Goal: Information Seeking & Learning: Learn about a topic

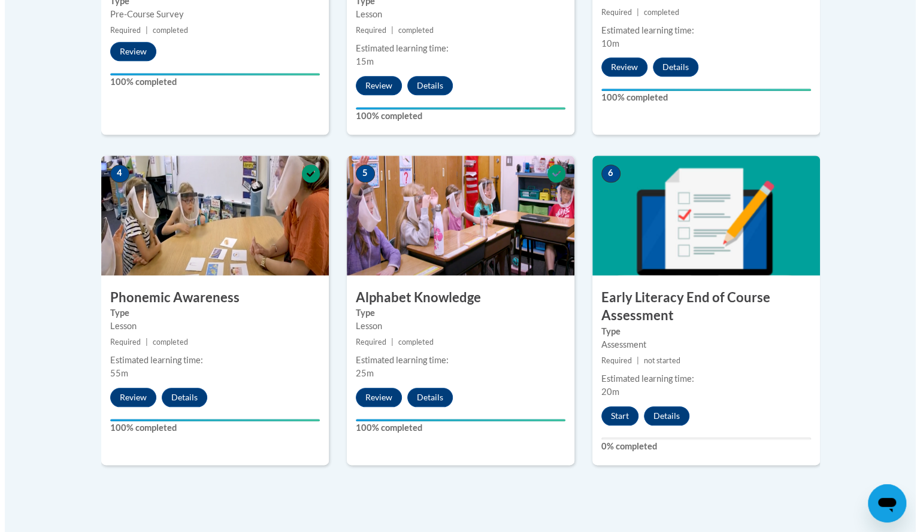
scroll to position [579, 0]
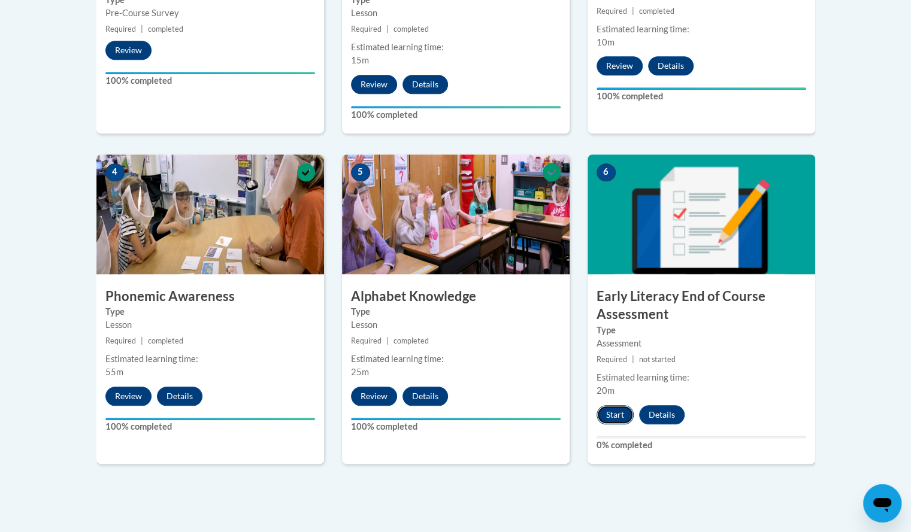
click at [610, 409] on button "Start" at bounding box center [615, 414] width 37 height 19
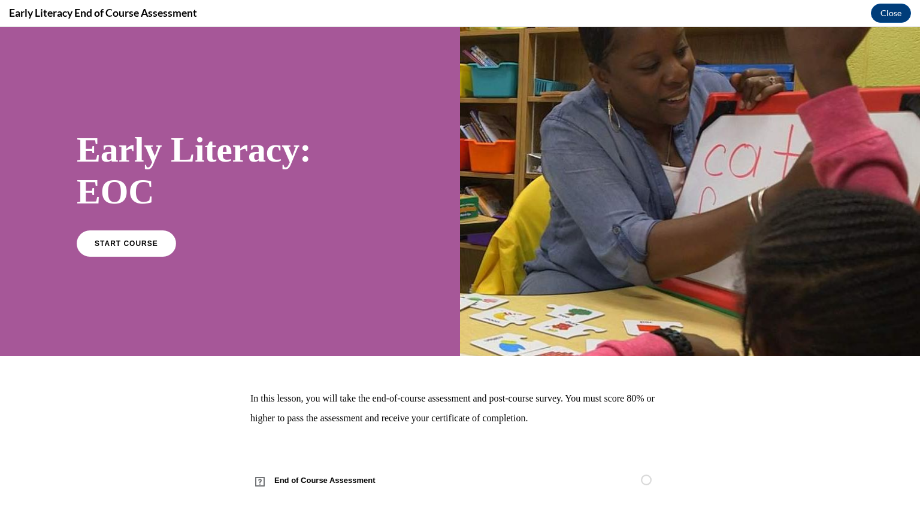
scroll to position [0, 0]
click at [125, 241] on span "START COURSE" at bounding box center [126, 243] width 66 height 9
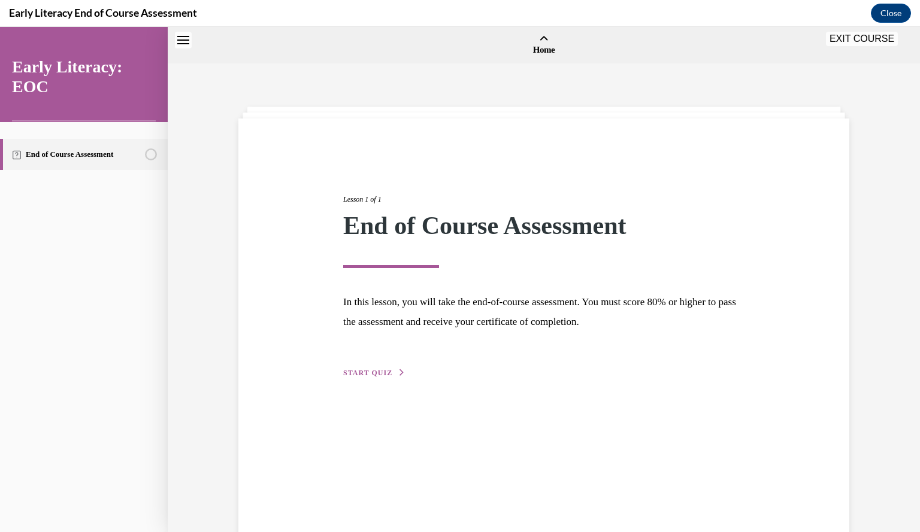
scroll to position [37, 0]
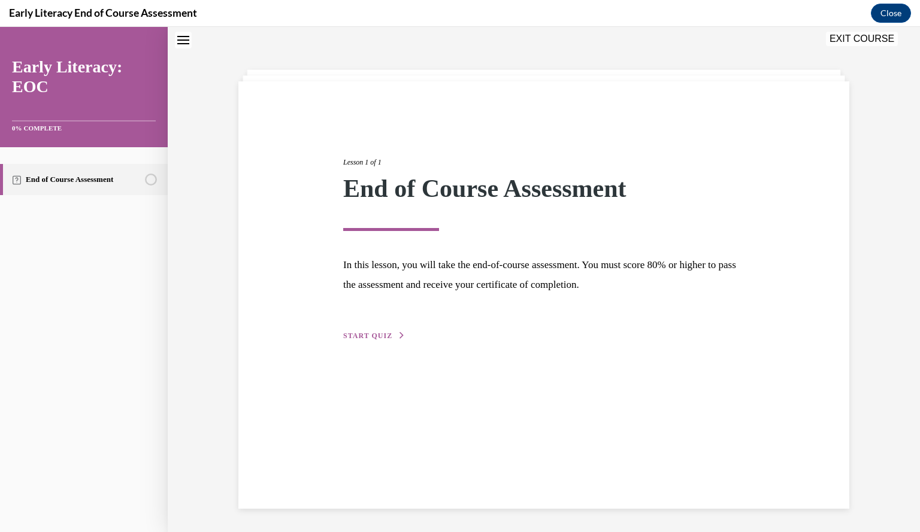
click at [364, 334] on span "START QUIZ" at bounding box center [367, 336] width 49 height 8
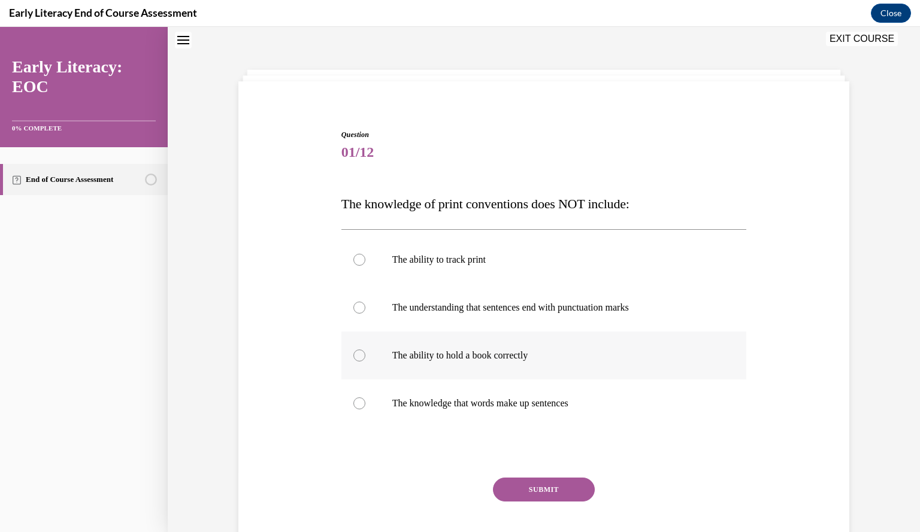
click at [353, 353] on div at bounding box center [359, 356] width 12 height 12
click at [529, 491] on button "SUBMIT" at bounding box center [544, 490] width 102 height 24
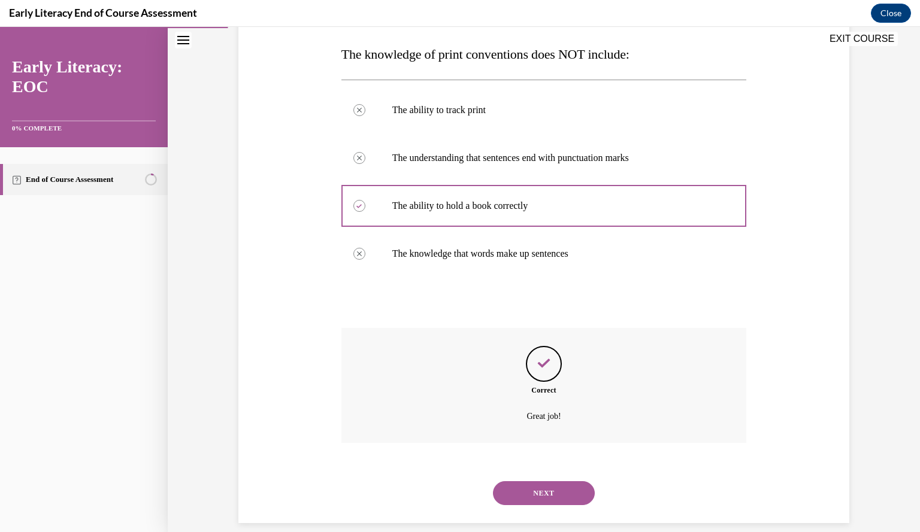
scroll to position [201, 0]
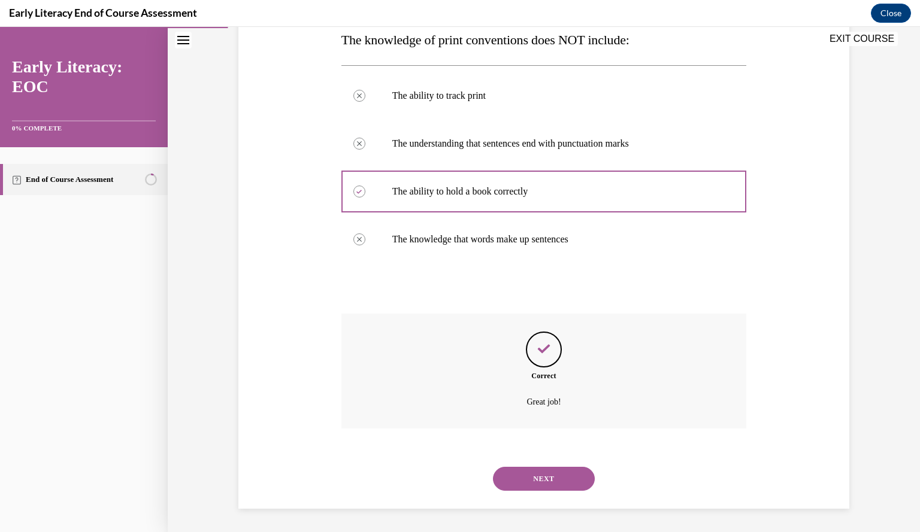
click at [546, 473] on button "NEXT" at bounding box center [544, 479] width 102 height 24
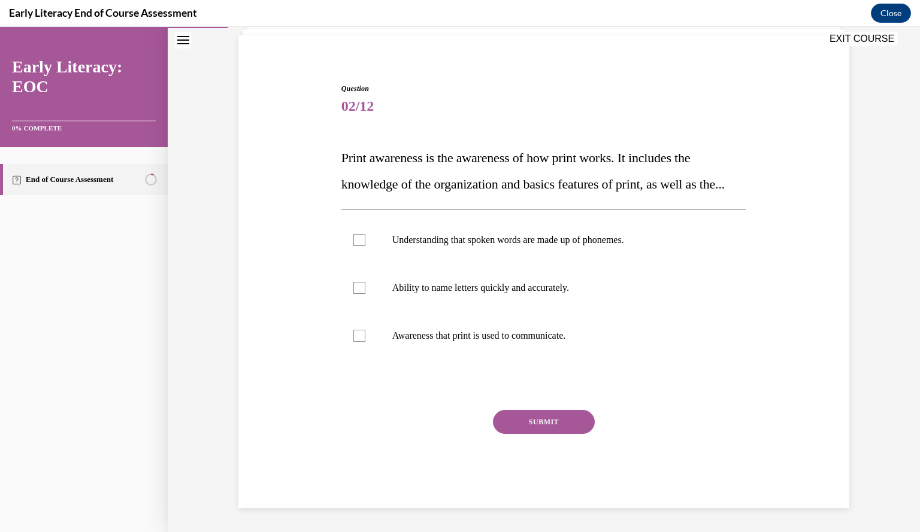
scroll to position [109, 0]
click at [353, 337] on div at bounding box center [359, 336] width 12 height 12
click at [526, 423] on button "SUBMIT" at bounding box center [544, 422] width 102 height 24
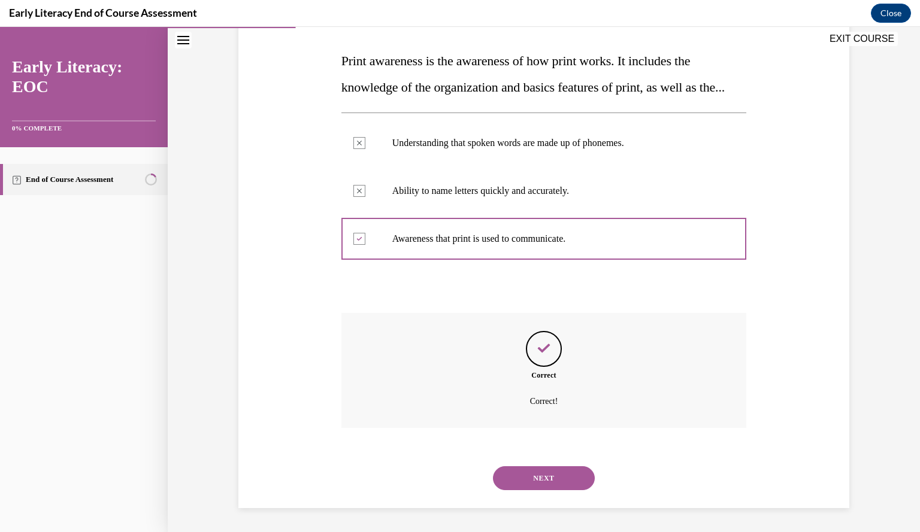
scroll to position [206, 0]
click at [542, 473] on button "NEXT" at bounding box center [544, 479] width 102 height 24
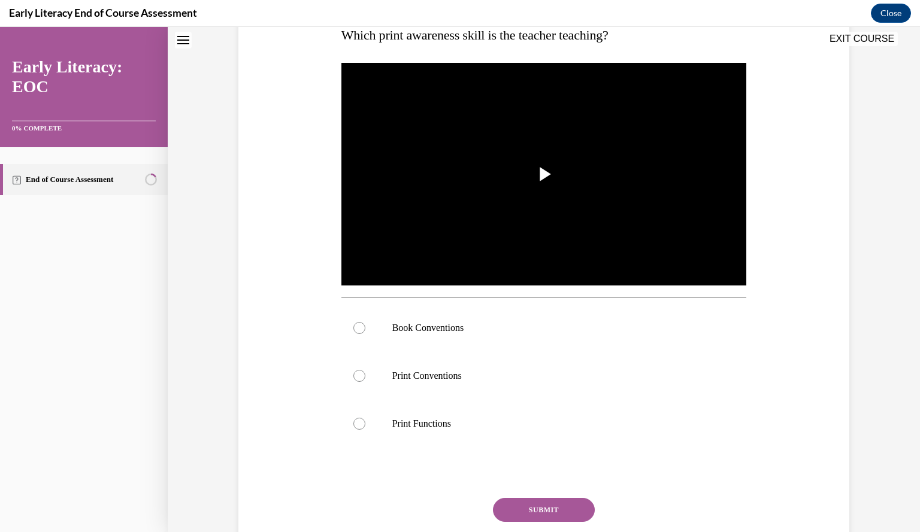
scroll to position [0, 0]
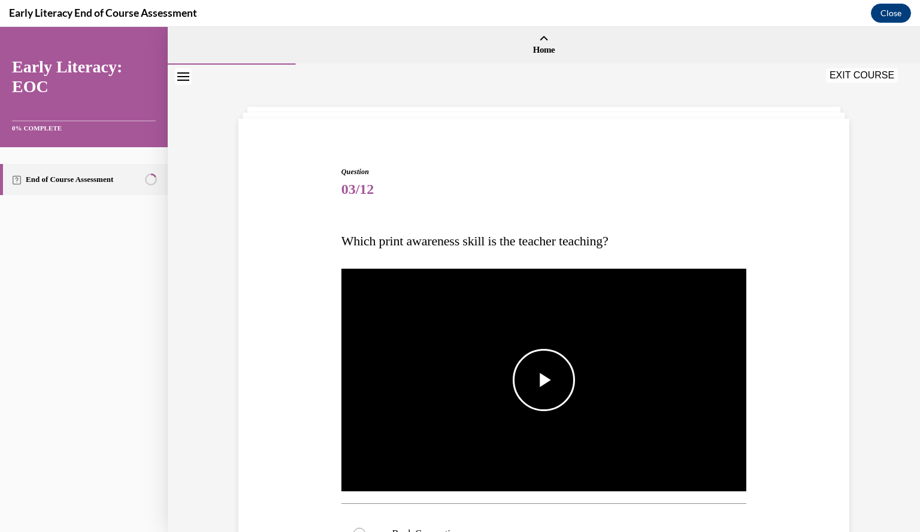
click at [544, 380] on span "Video player" at bounding box center [544, 380] width 0 height 0
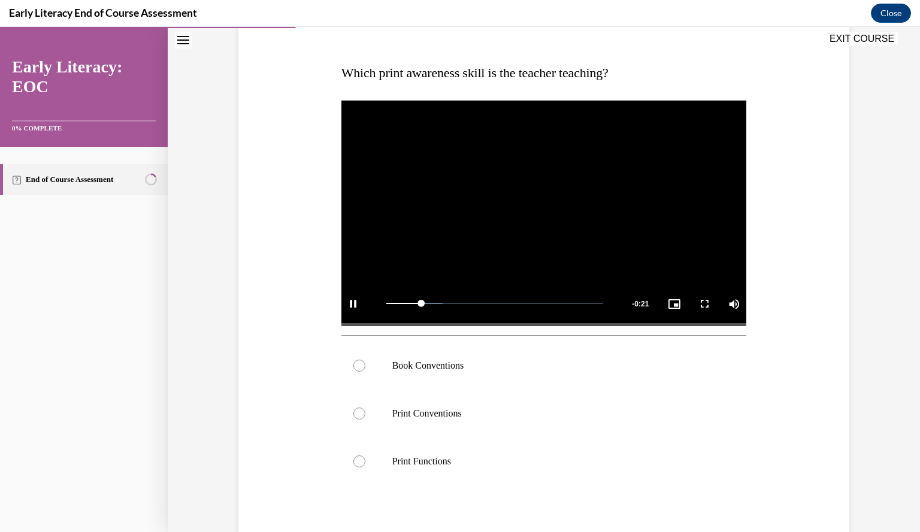
scroll to position [171, 0]
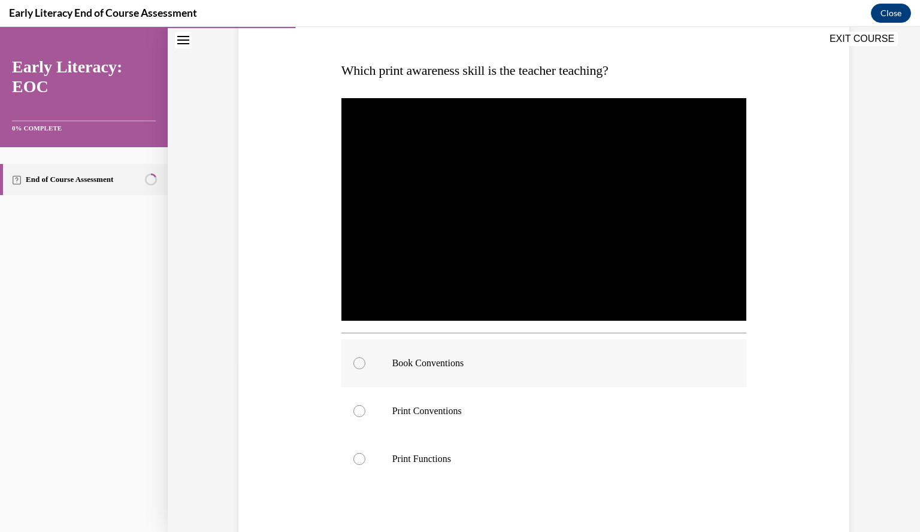
click at [355, 364] on div at bounding box center [359, 364] width 12 height 12
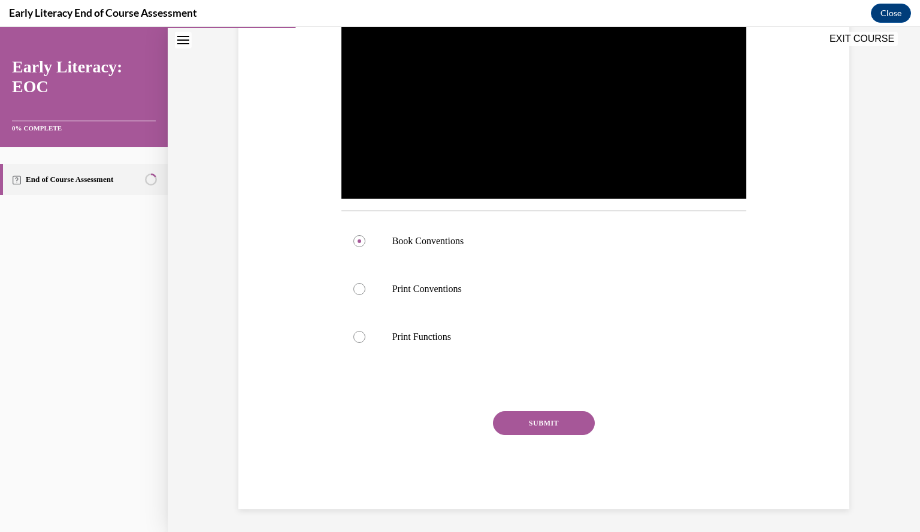
click at [556, 423] on button "SUBMIT" at bounding box center [544, 423] width 102 height 24
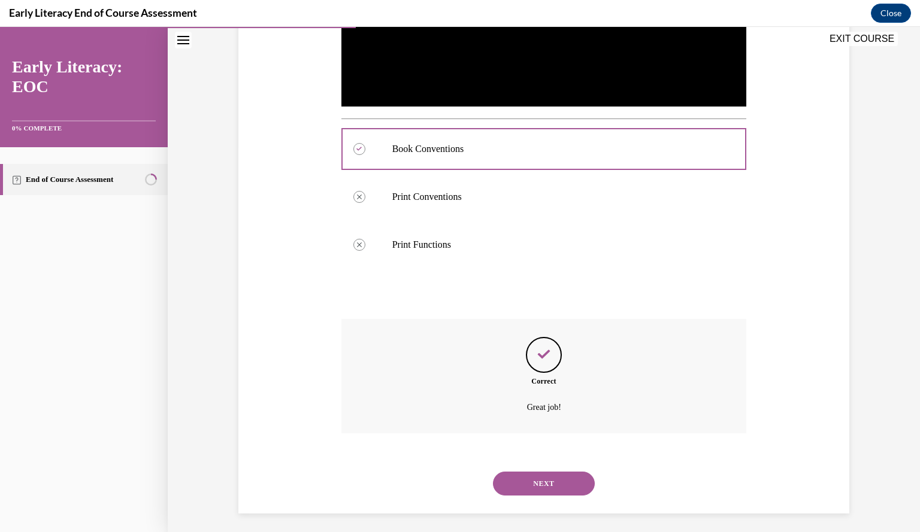
scroll to position [390, 0]
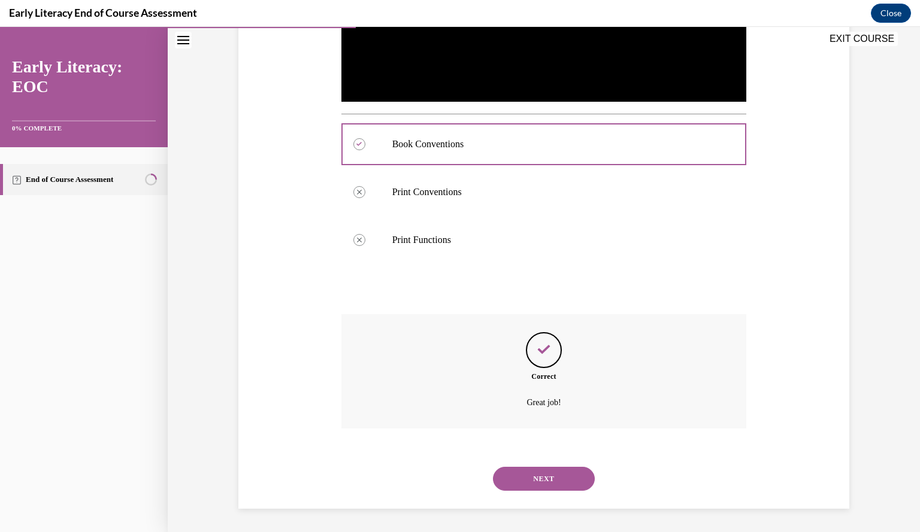
click at [549, 476] on button "NEXT" at bounding box center [544, 479] width 102 height 24
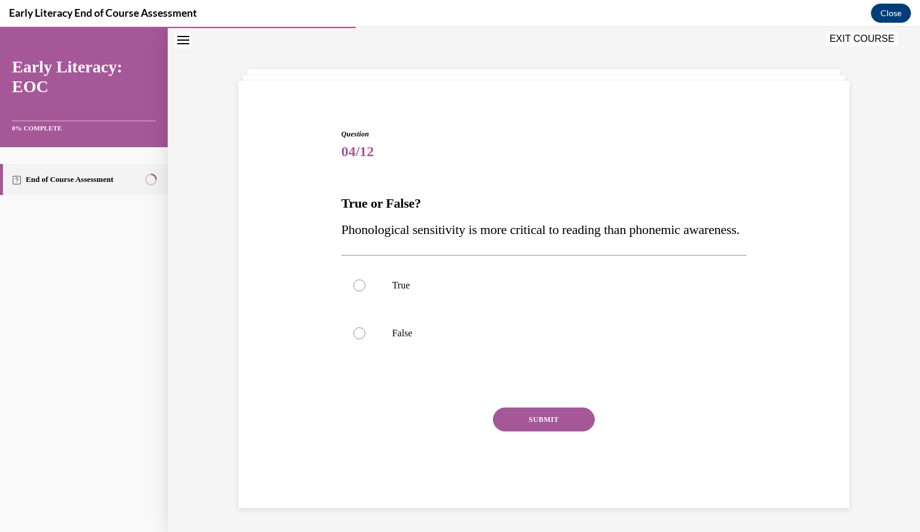
scroll to position [61, 0]
click at [357, 337] on div at bounding box center [359, 334] width 12 height 12
click at [520, 417] on button "SUBMIT" at bounding box center [544, 420] width 102 height 24
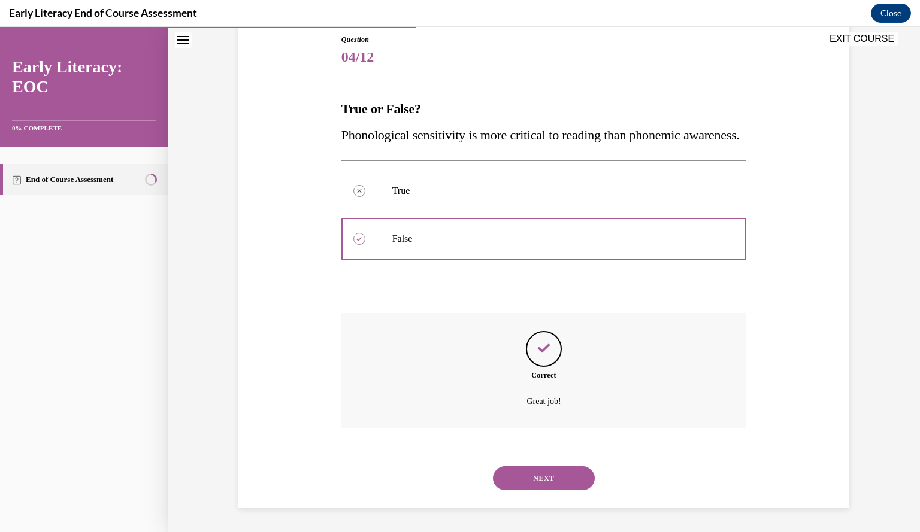
scroll to position [158, 0]
click at [534, 477] on button "NEXT" at bounding box center [544, 479] width 102 height 24
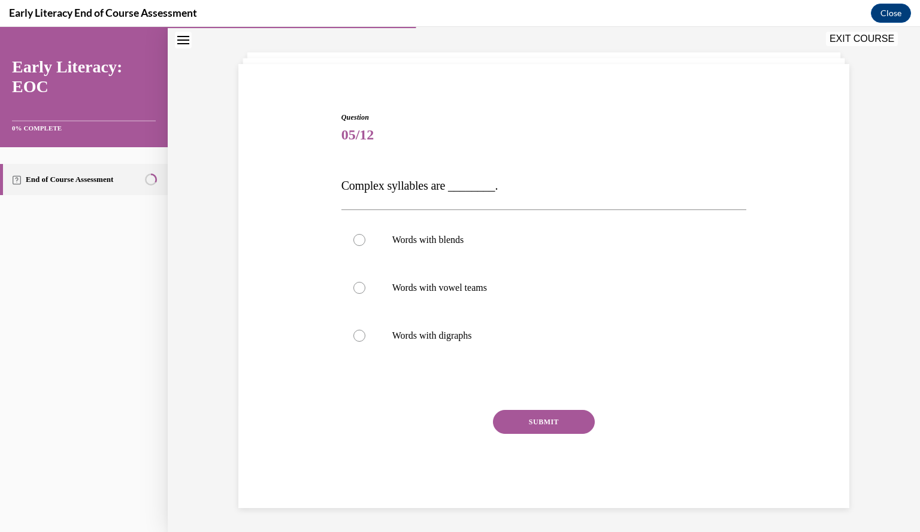
scroll to position [54, 0]
click at [356, 239] on div at bounding box center [359, 241] width 12 height 12
click at [520, 429] on button "SUBMIT" at bounding box center [544, 423] width 102 height 24
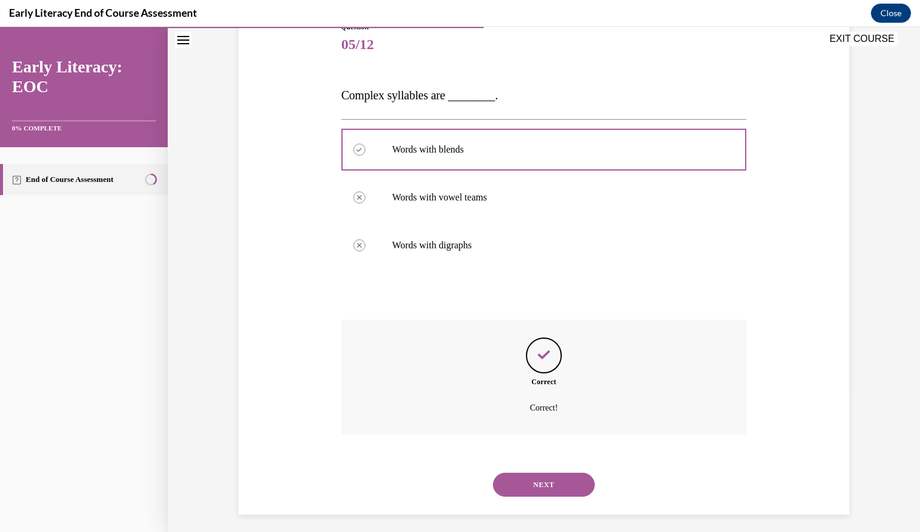
scroll to position [151, 0]
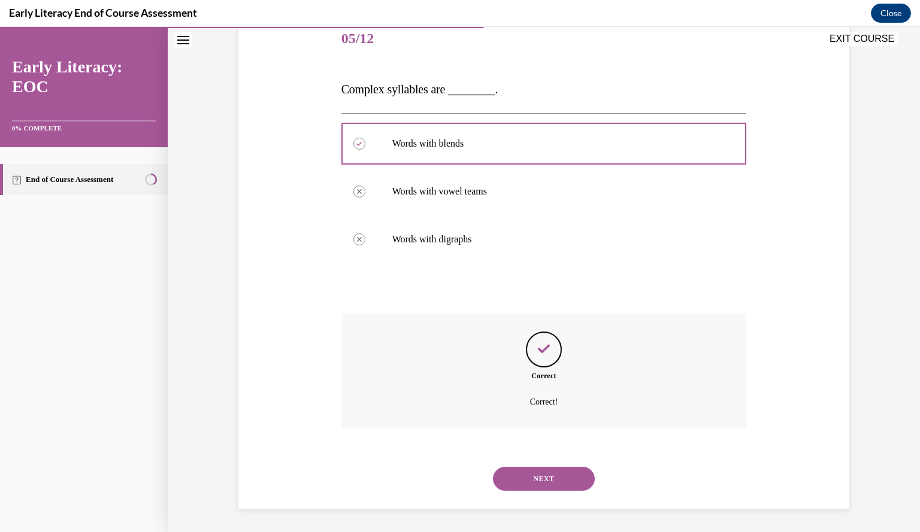
click at [550, 476] on button "NEXT" at bounding box center [544, 479] width 102 height 24
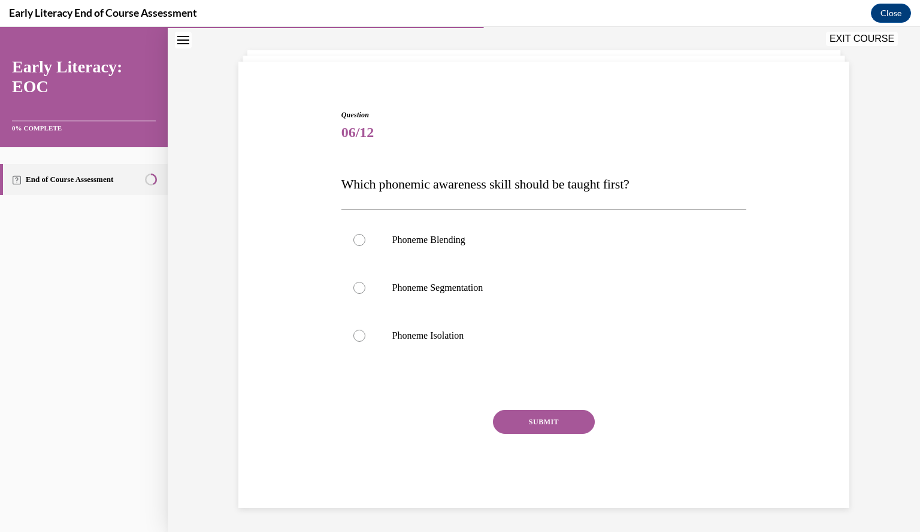
scroll to position [56, 0]
click at [356, 336] on div at bounding box center [359, 337] width 12 height 12
click at [536, 423] on button "SUBMIT" at bounding box center [544, 423] width 102 height 24
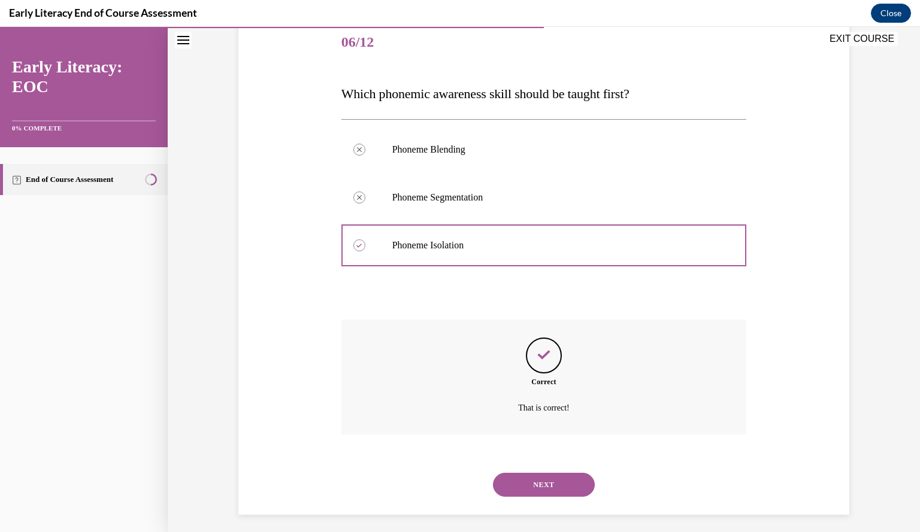
scroll to position [153, 0]
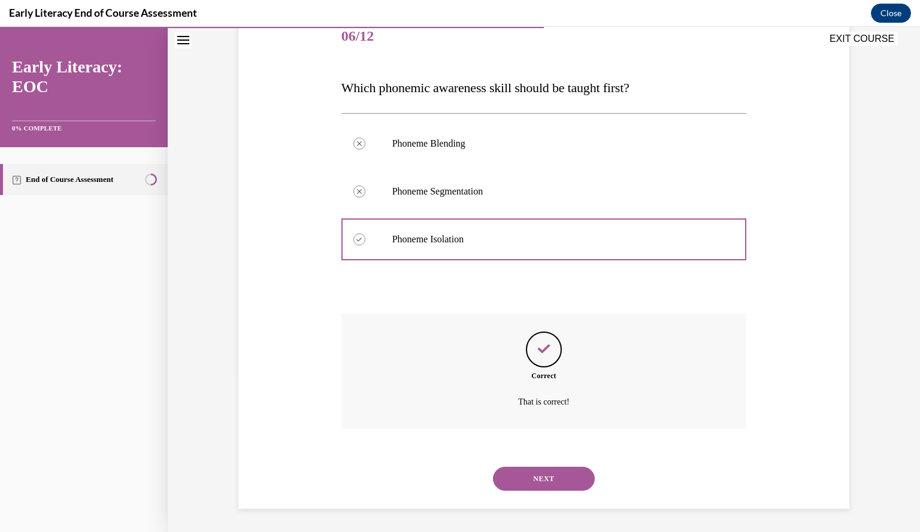
click at [540, 481] on button "NEXT" at bounding box center [544, 479] width 102 height 24
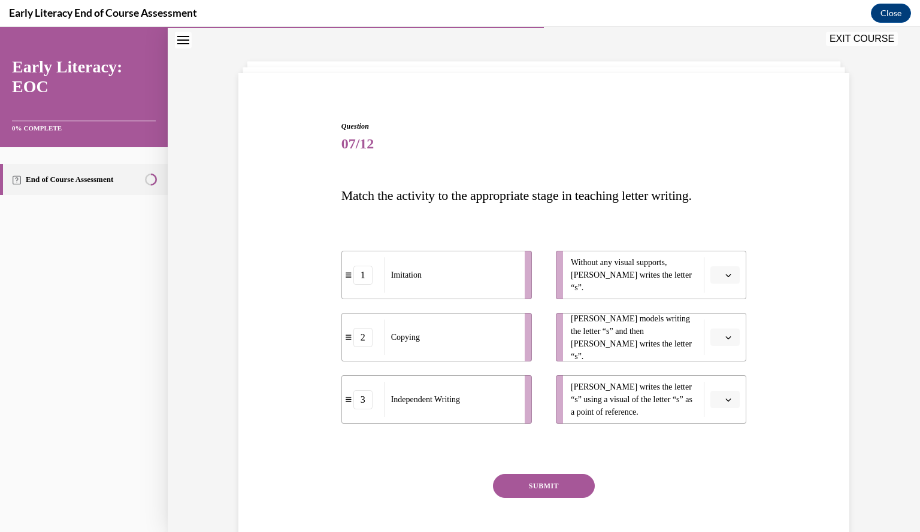
scroll to position [64, 0]
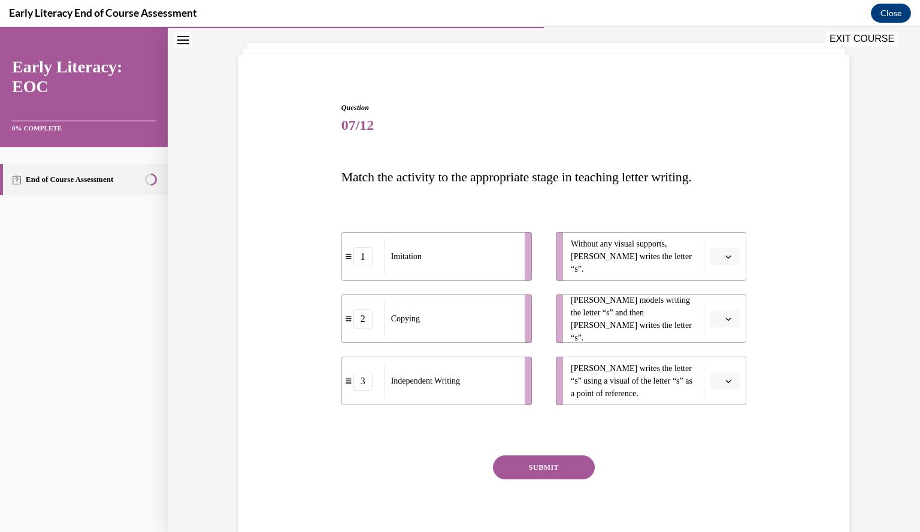
click at [486, 255] on div "Imitation" at bounding box center [451, 256] width 132 height 35
click at [725, 318] on icon "button" at bounding box center [728, 319] width 6 height 6
click at [721, 367] on div "1" at bounding box center [718, 370] width 29 height 24
click at [725, 257] on icon "button" at bounding box center [728, 257] width 6 height 6
click at [712, 358] on div "3" at bounding box center [718, 355] width 29 height 24
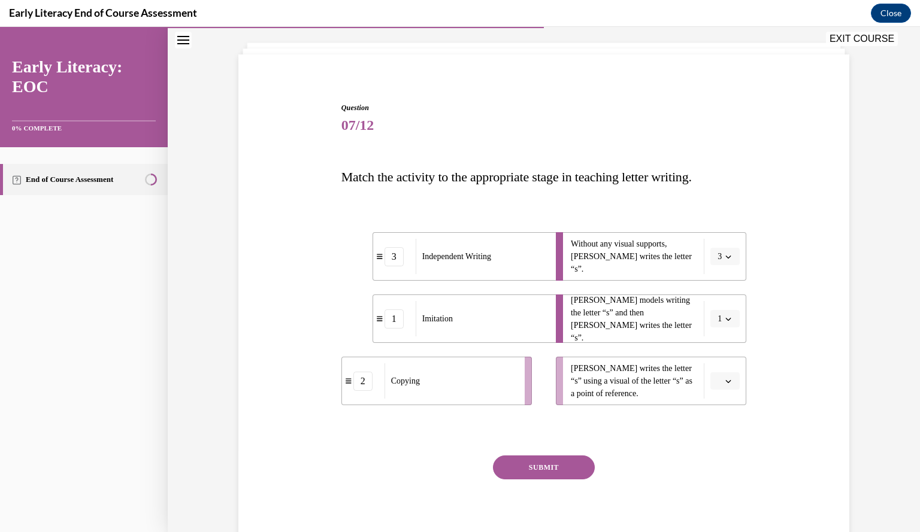
click at [725, 379] on icon "button" at bounding box center [728, 382] width 6 height 6
click at [722, 446] on div "2" at bounding box center [718, 456] width 29 height 24
click at [548, 469] on button "SUBMIT" at bounding box center [544, 468] width 102 height 24
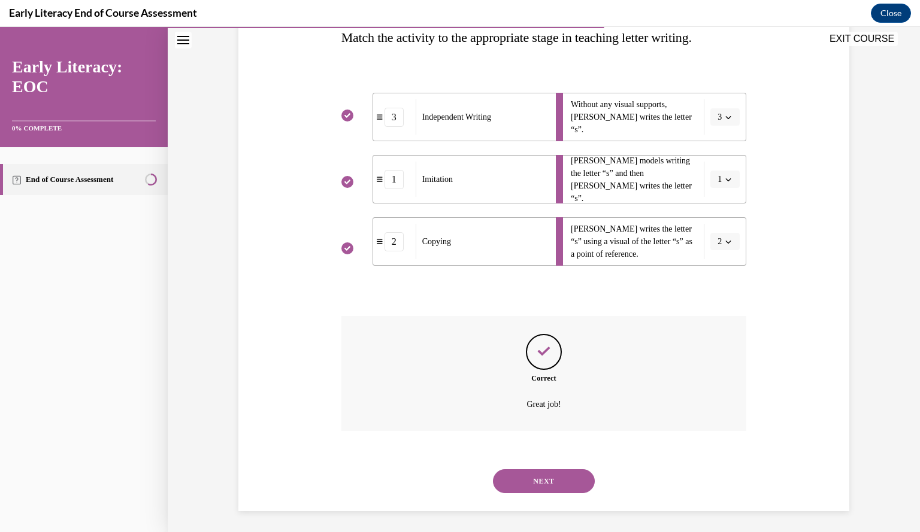
scroll to position [206, 0]
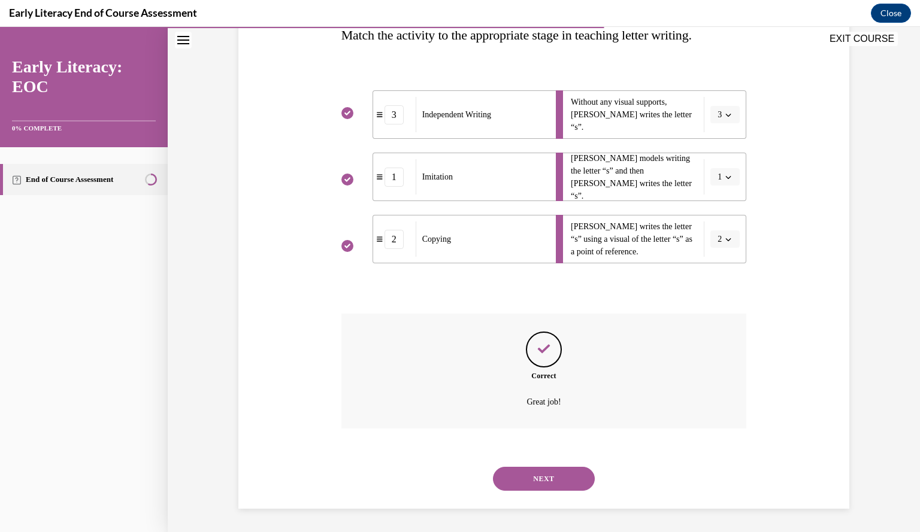
click at [546, 481] on button "NEXT" at bounding box center [544, 479] width 102 height 24
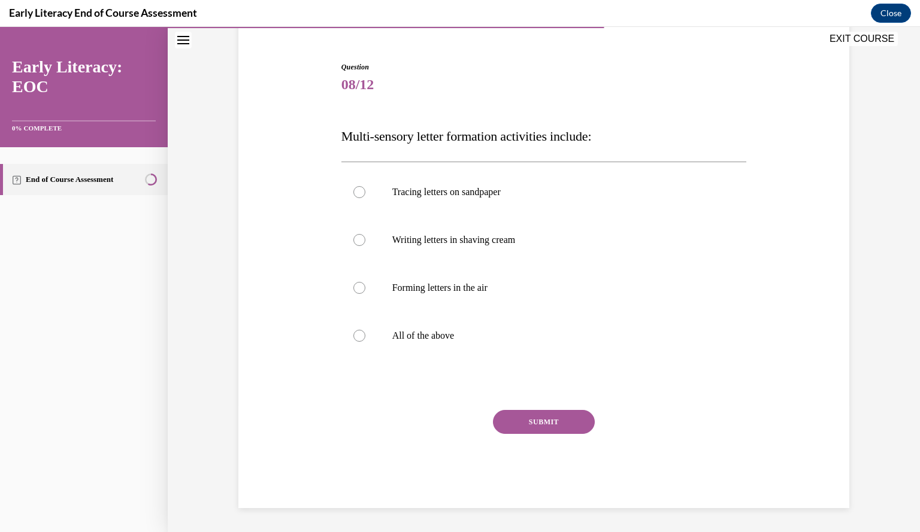
scroll to position [104, 0]
click at [357, 331] on div at bounding box center [359, 337] width 12 height 12
click at [523, 419] on button "SUBMIT" at bounding box center [544, 423] width 102 height 24
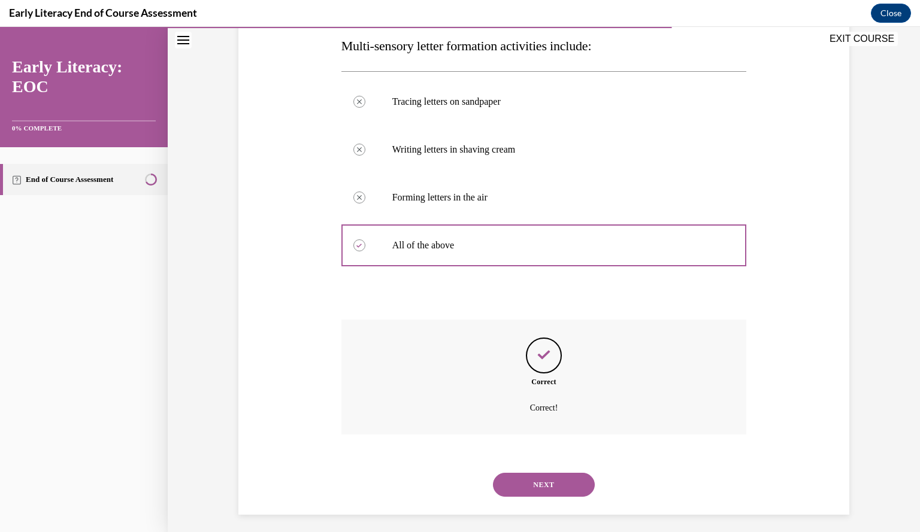
scroll to position [201, 0]
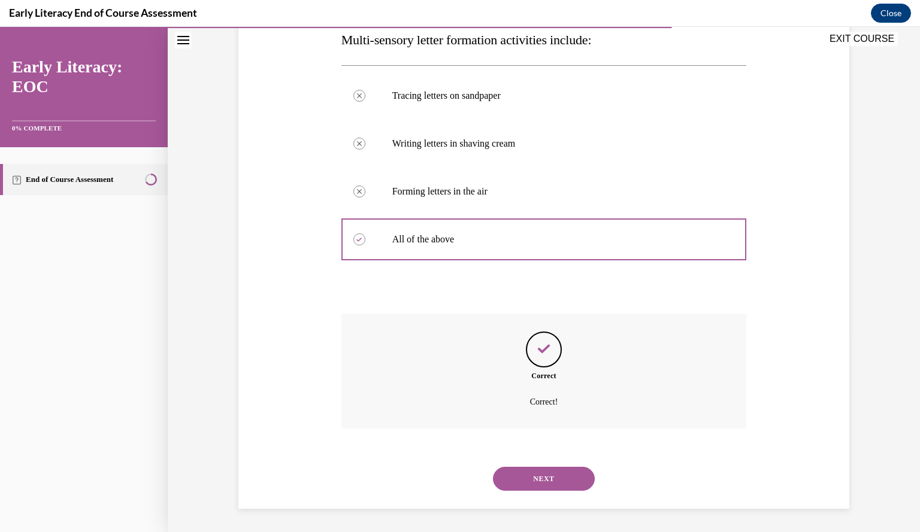
click at [547, 472] on button "NEXT" at bounding box center [544, 479] width 102 height 24
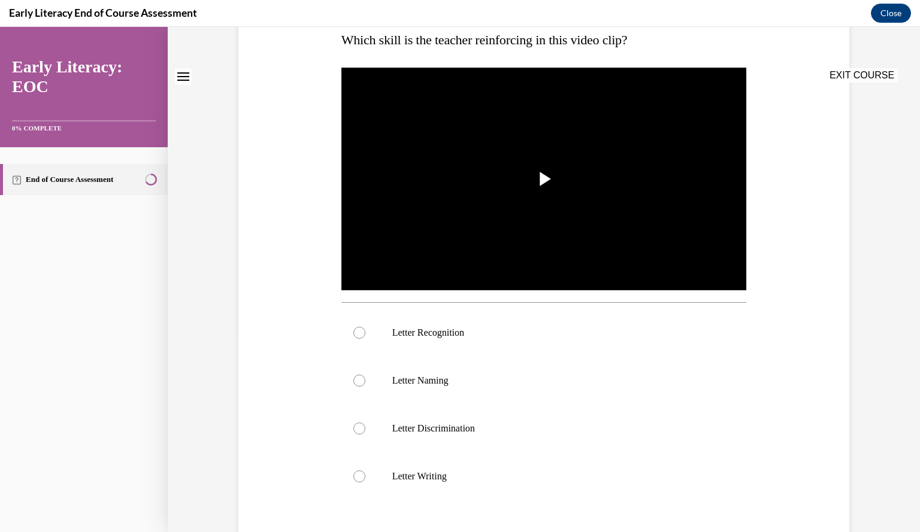
scroll to position [0, 0]
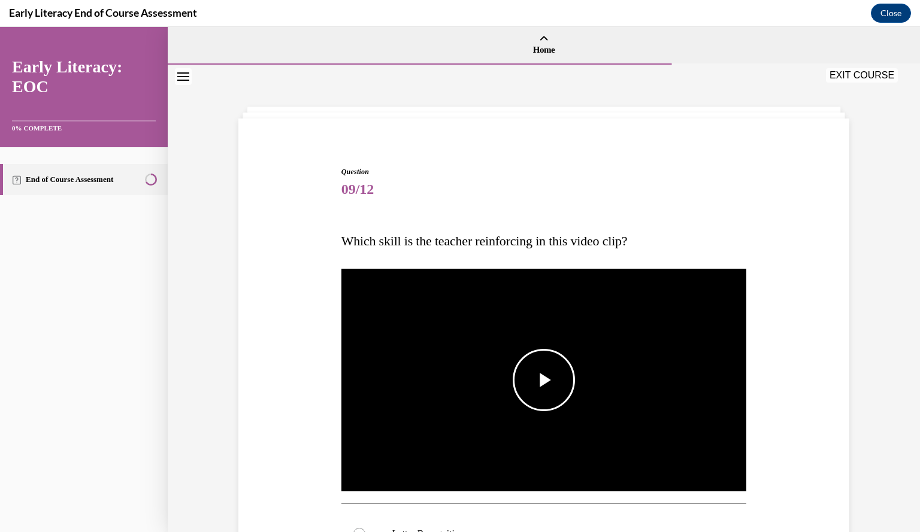
click at [544, 380] on span "Video player" at bounding box center [544, 380] width 0 height 0
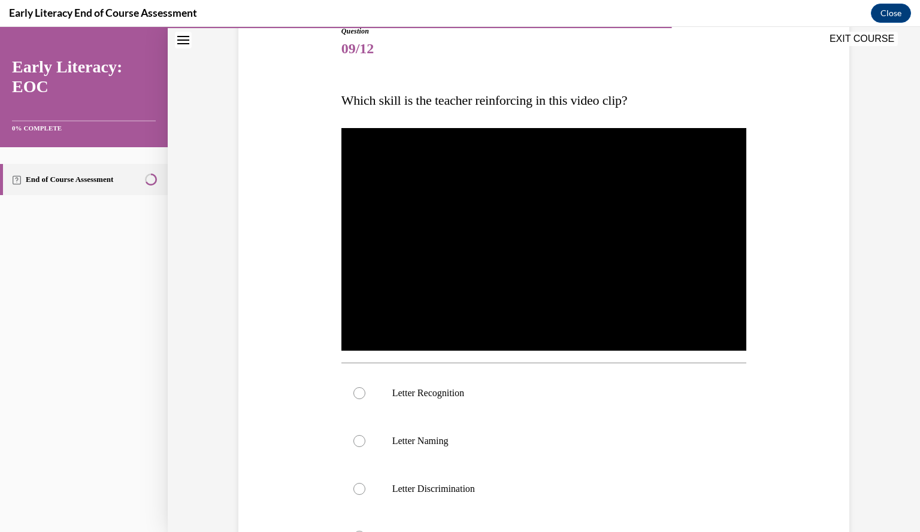
scroll to position [142, 0]
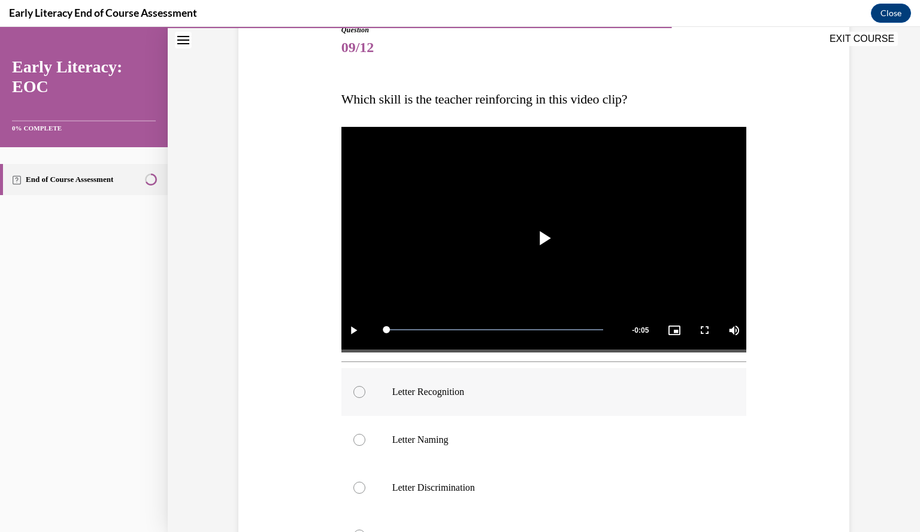
click at [359, 394] on div at bounding box center [359, 392] width 12 height 12
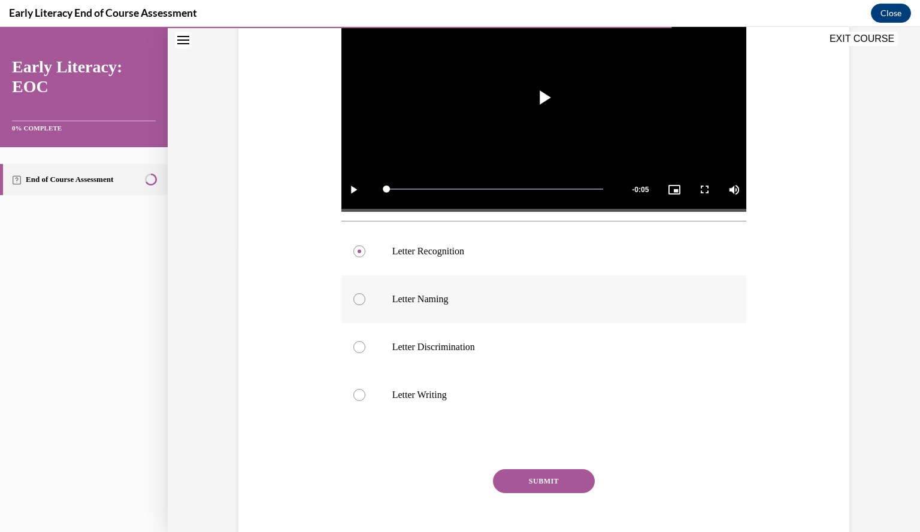
scroll to position [283, 0]
click at [540, 476] on button "SUBMIT" at bounding box center [544, 481] width 102 height 24
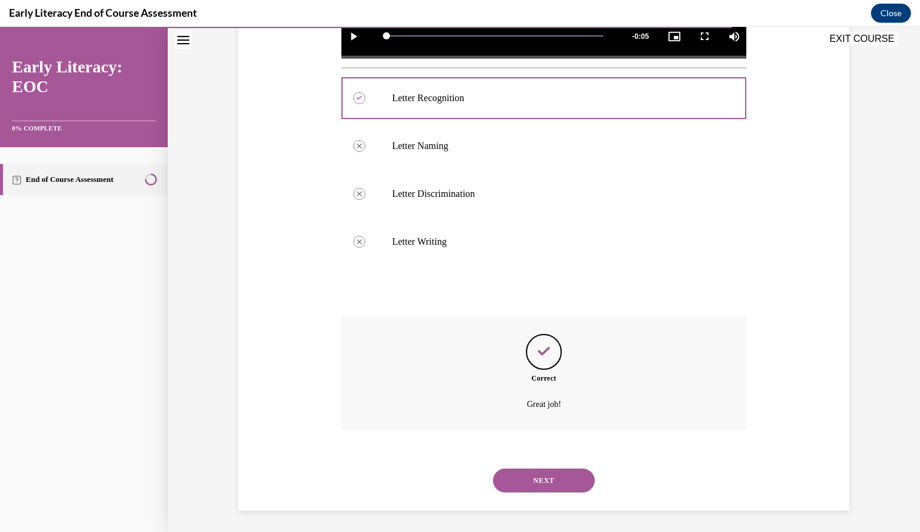
scroll to position [438, 0]
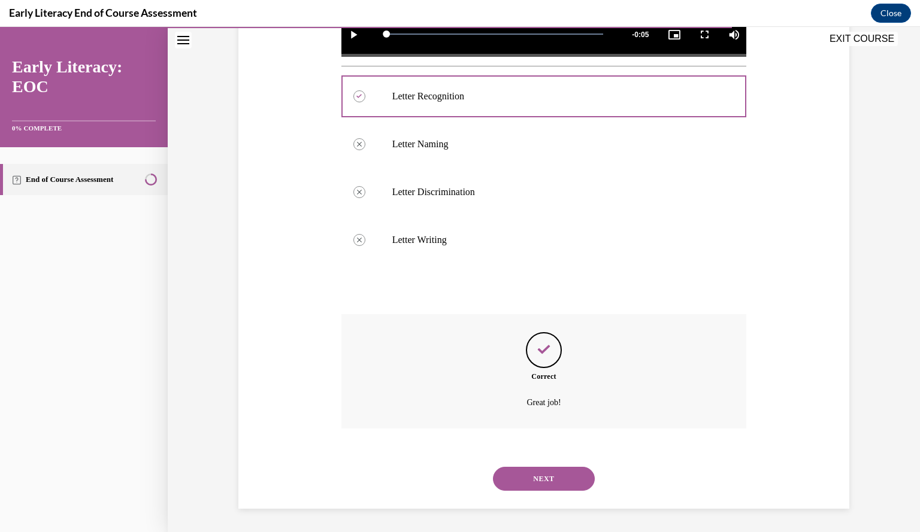
click at [540, 476] on button "NEXT" at bounding box center [544, 479] width 102 height 24
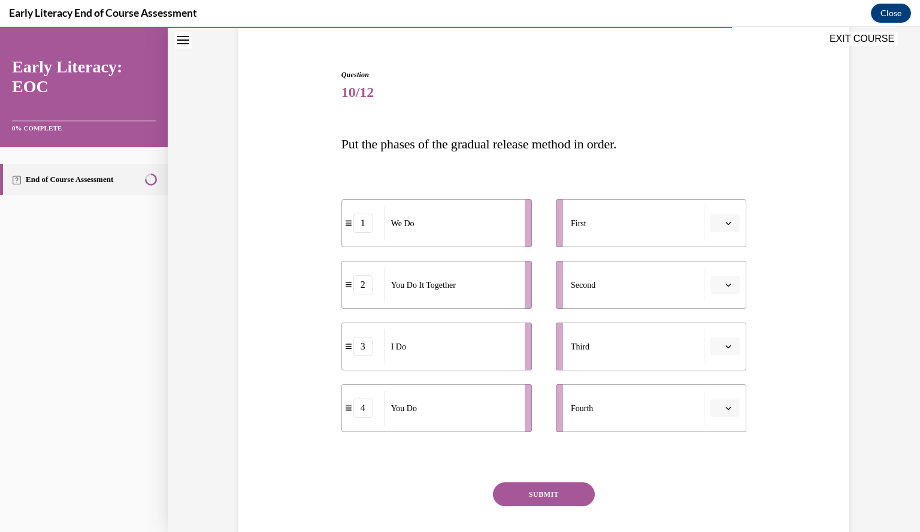
scroll to position [113, 0]
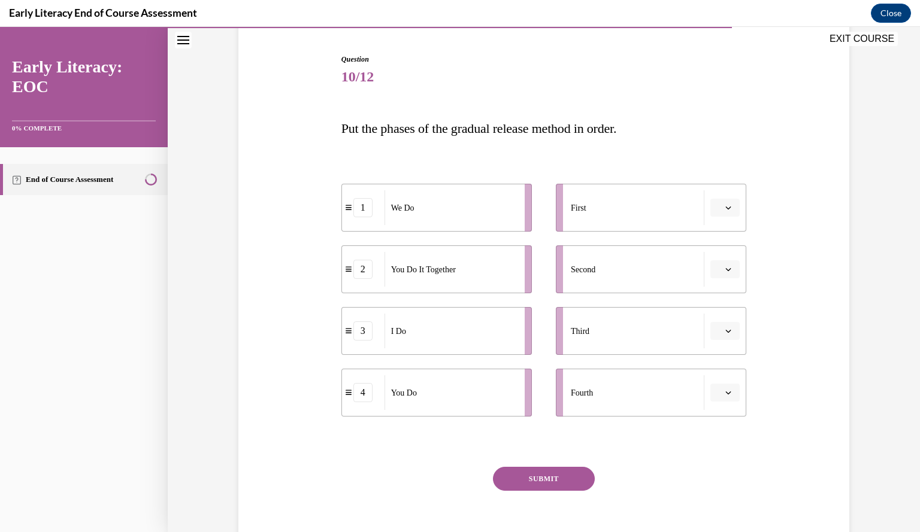
click at [727, 208] on span "button" at bounding box center [728, 208] width 8 height 8
click at [720, 280] on div "2" at bounding box center [718, 282] width 29 height 24
click at [726, 331] on icon "button" at bounding box center [728, 331] width 5 height 3
click at [721, 380] on div "1" at bounding box center [718, 382] width 29 height 24
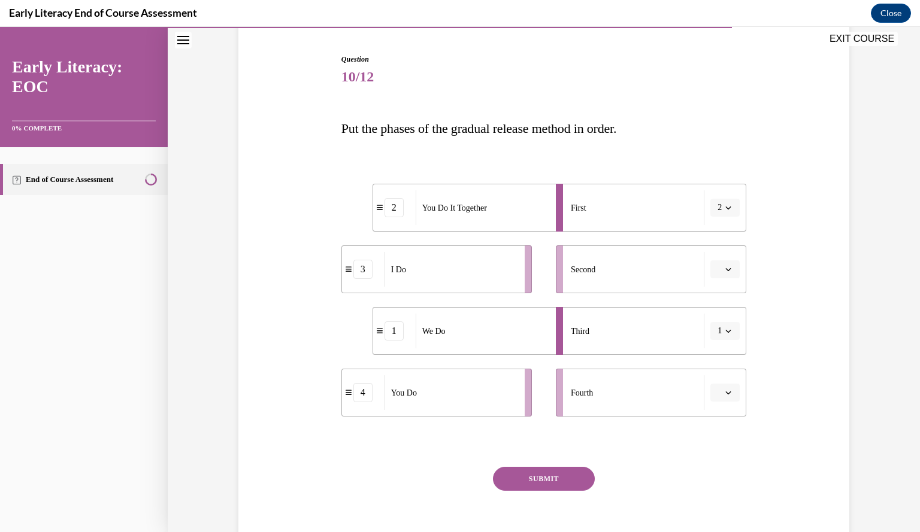
click at [721, 325] on button "1" at bounding box center [724, 331] width 29 height 18
click at [713, 404] on span "2" at bounding box center [714, 406] width 4 height 10
click at [725, 328] on icon "button" at bounding box center [728, 331] width 6 height 6
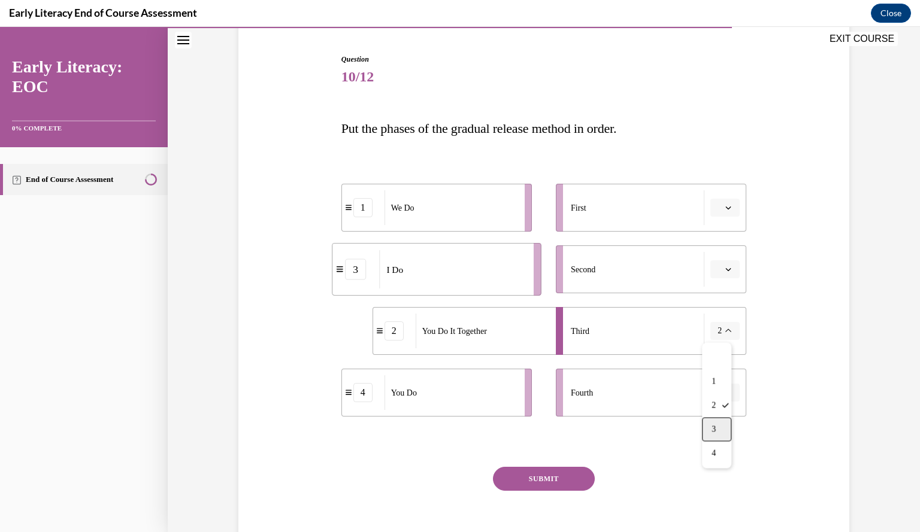
click at [716, 427] on div "3" at bounding box center [716, 429] width 29 height 24
click at [725, 325] on button "3" at bounding box center [724, 331] width 29 height 18
click at [716, 425] on span "3" at bounding box center [714, 430] width 4 height 10
click at [730, 329] on button "3" at bounding box center [724, 331] width 29 height 18
click at [721, 377] on div "1" at bounding box center [716, 382] width 29 height 24
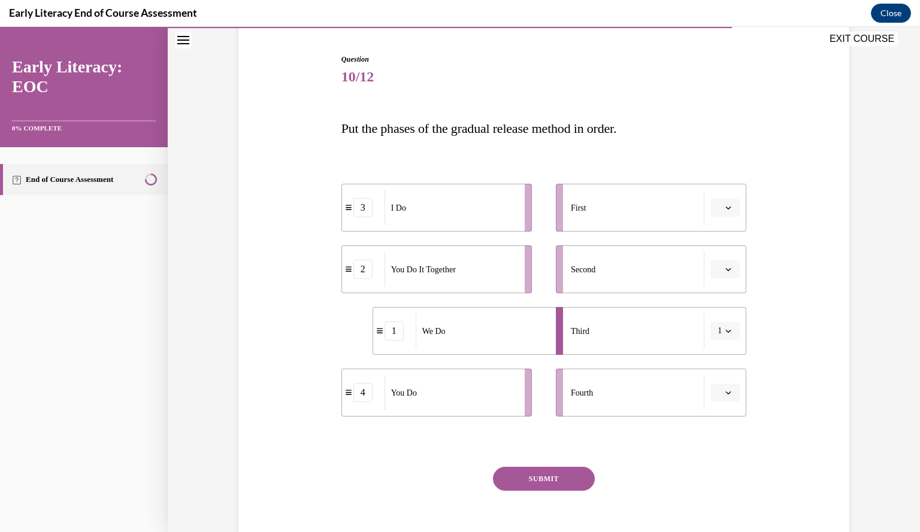
click at [725, 328] on span "button" at bounding box center [728, 331] width 8 height 8
click at [721, 405] on div "2" at bounding box center [716, 406] width 29 height 24
click at [725, 332] on icon "button" at bounding box center [728, 331] width 6 height 6
click at [719, 426] on div "3" at bounding box center [716, 429] width 29 height 24
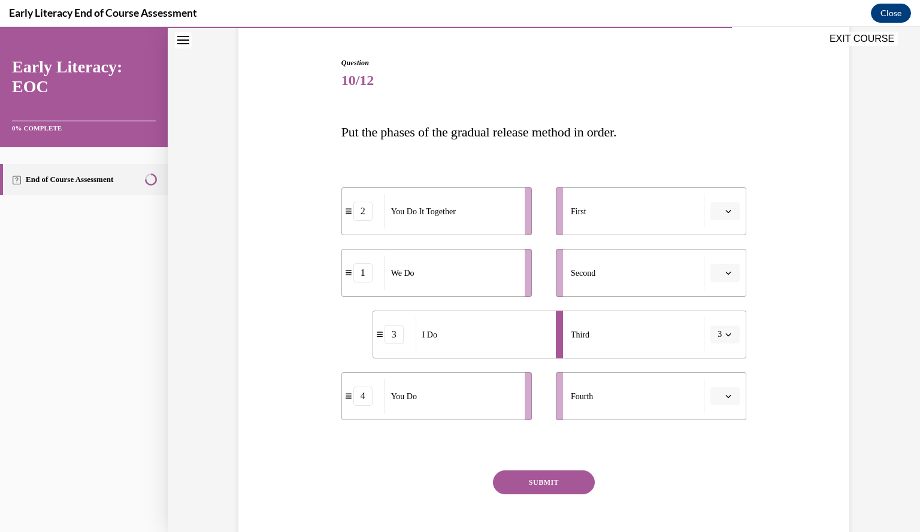
scroll to position [85, 0]
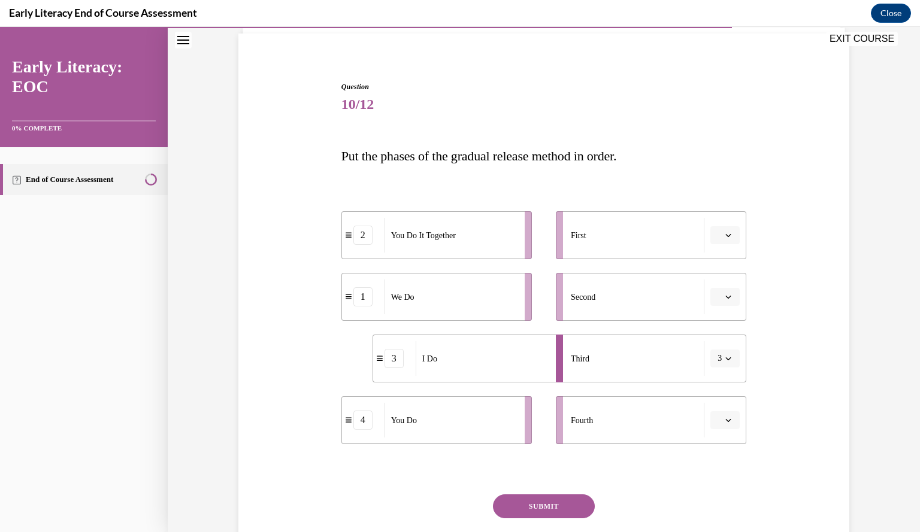
click at [358, 240] on div "2" at bounding box center [362, 235] width 19 height 19
click at [725, 229] on button "button" at bounding box center [724, 235] width 29 height 18
click at [713, 332] on div "3" at bounding box center [718, 334] width 29 height 24
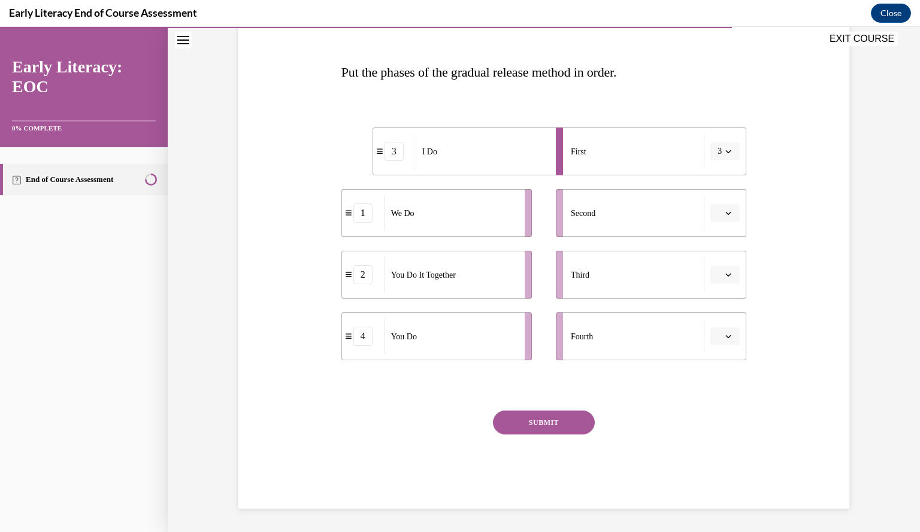
scroll to position [169, 0]
click at [540, 420] on button "SUBMIT" at bounding box center [544, 423] width 102 height 24
click at [391, 156] on div "3" at bounding box center [394, 151] width 19 height 19
click at [374, 157] on div "3" at bounding box center [394, 151] width 43 height 19
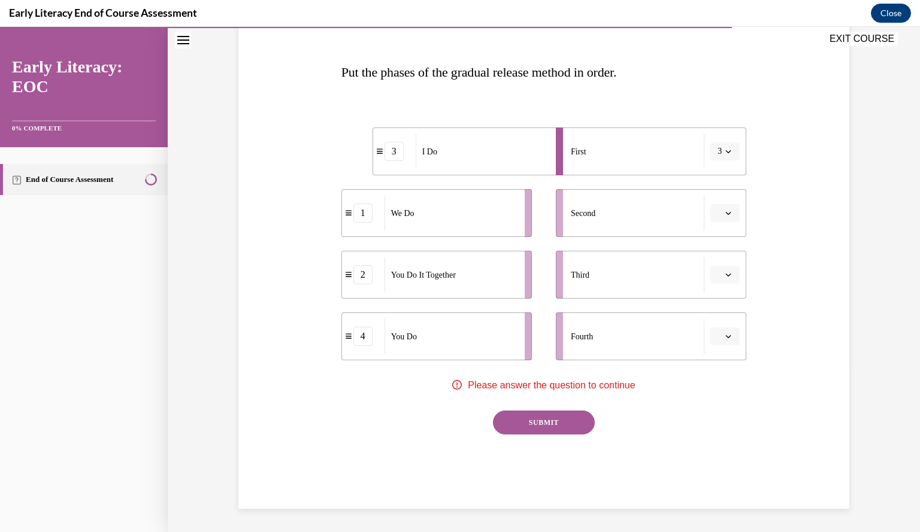
click at [724, 148] on span "button" at bounding box center [728, 151] width 8 height 8
click at [725, 148] on icon "button" at bounding box center [728, 151] width 6 height 7
click at [725, 335] on icon "button" at bounding box center [728, 337] width 6 height 6
click at [721, 415] on div "2" at bounding box center [718, 411] width 29 height 24
click at [725, 211] on icon "button" at bounding box center [728, 213] width 6 height 6
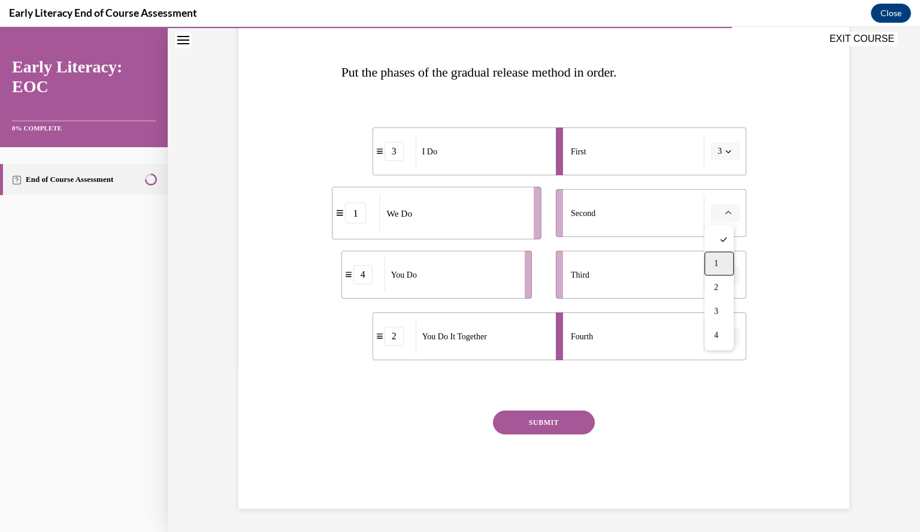
click at [722, 259] on div "1" at bounding box center [718, 264] width 29 height 24
click at [725, 274] on icon "button" at bounding box center [728, 275] width 6 height 6
click at [719, 347] on div "2" at bounding box center [718, 349] width 29 height 24
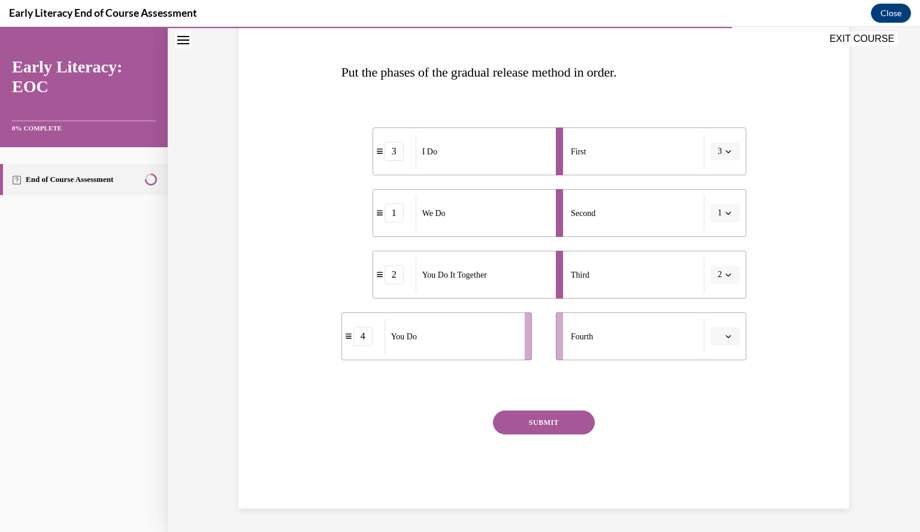
click at [725, 334] on icon "button" at bounding box center [728, 337] width 6 height 6
click at [718, 451] on div "4" at bounding box center [718, 459] width 29 height 24
click at [531, 427] on button "SUBMIT" at bounding box center [544, 423] width 102 height 24
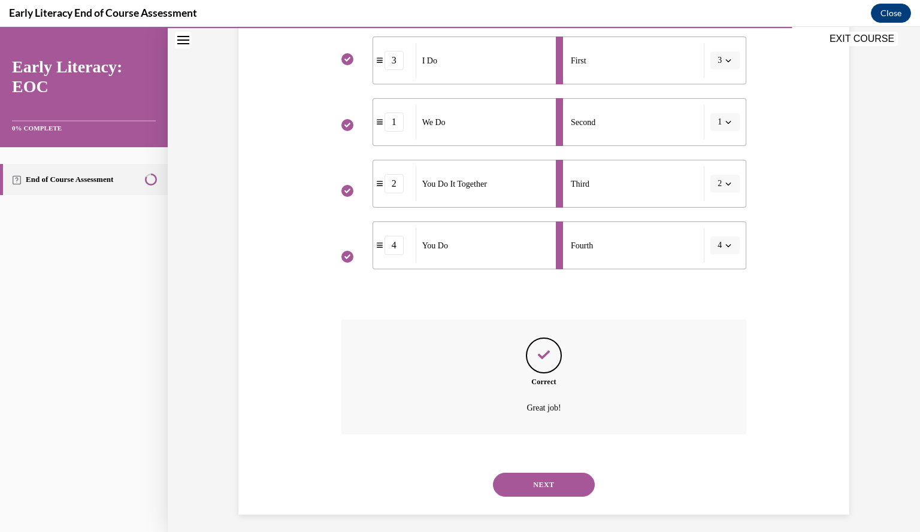
scroll to position [266, 0]
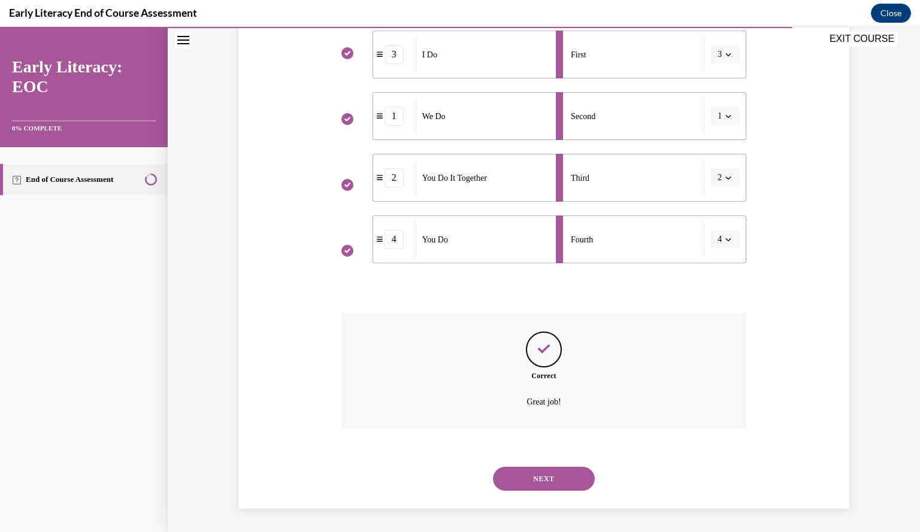
click at [537, 479] on button "NEXT" at bounding box center [544, 479] width 102 height 24
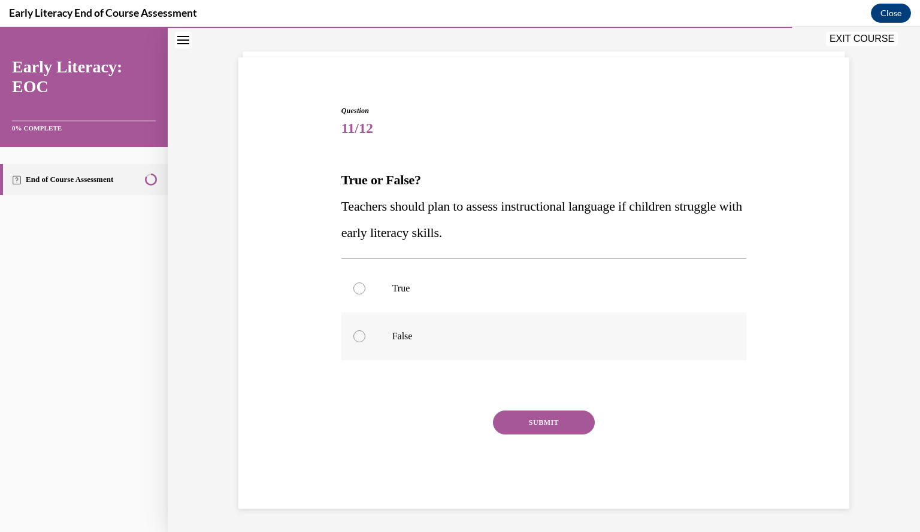
click at [359, 334] on div at bounding box center [359, 337] width 12 height 12
click at [529, 421] on button "SUBMIT" at bounding box center [544, 423] width 102 height 24
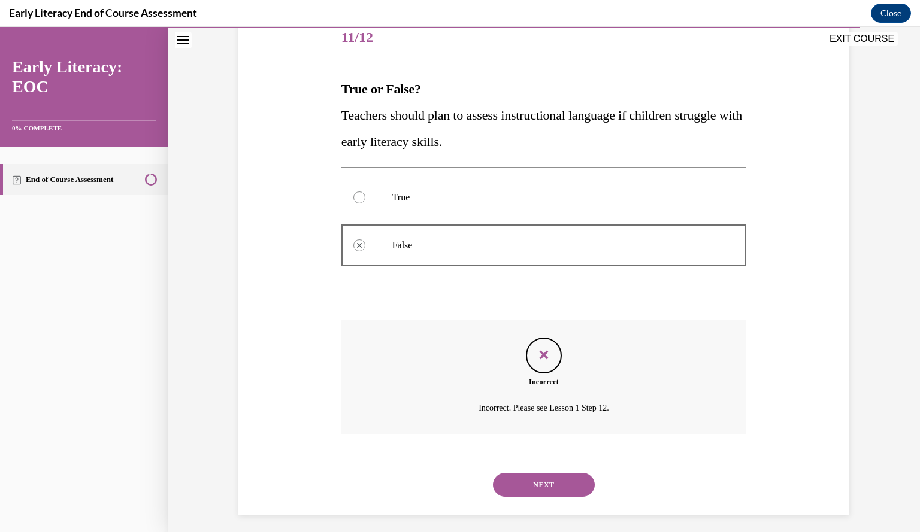
scroll to position [158, 0]
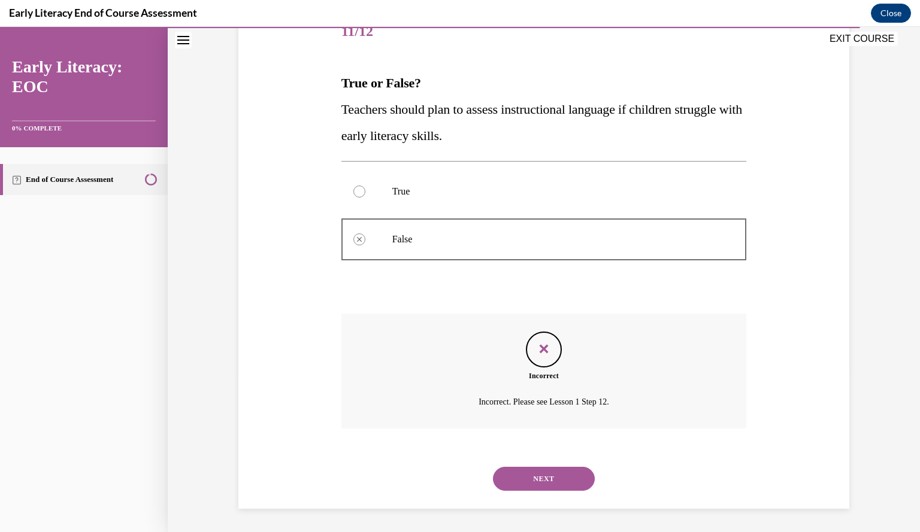
click at [534, 479] on button "NEXT" at bounding box center [544, 479] width 102 height 24
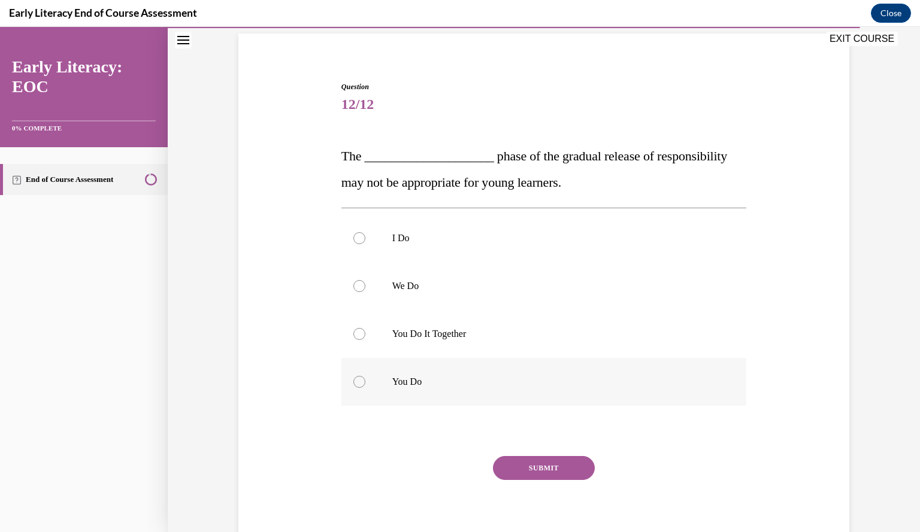
scroll to position [85, 0]
click at [356, 374] on div at bounding box center [543, 382] width 405 height 48
click at [532, 466] on button "SUBMIT" at bounding box center [544, 468] width 102 height 24
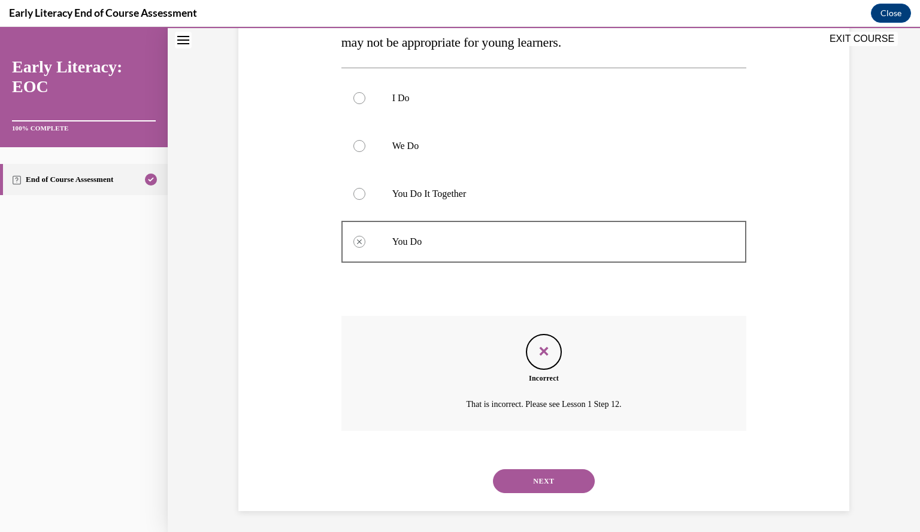
scroll to position [228, 0]
click at [533, 474] on button "NEXT" at bounding box center [544, 479] width 102 height 24
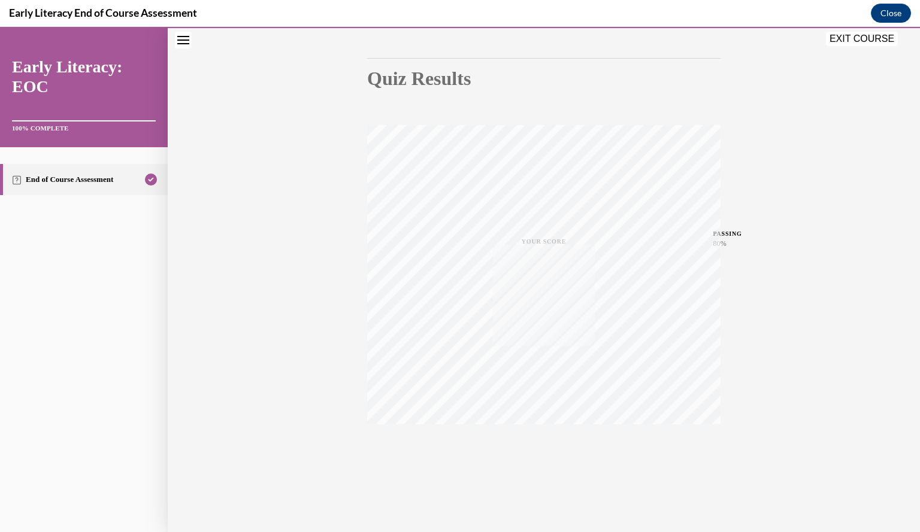
scroll to position [108, 0]
click at [538, 455] on icon "button" at bounding box center [544, 459] width 43 height 13
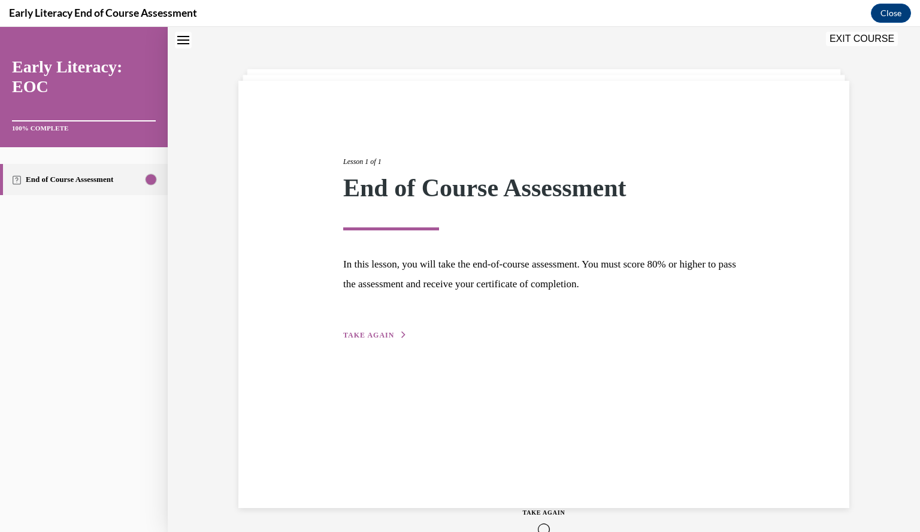
scroll to position [38, 0]
click at [372, 342] on div "Lesson 1 of 1 End of Course Assessment In this lesson, you will take the end-of…" at bounding box center [543, 295] width 611 height 428
click at [372, 331] on span "TAKE AGAIN" at bounding box center [368, 335] width 51 height 8
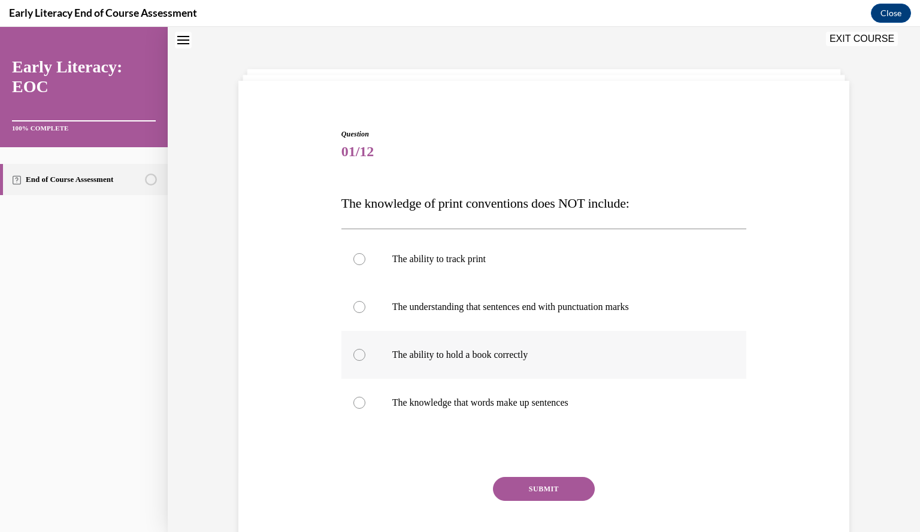
click at [352, 342] on div at bounding box center [543, 355] width 405 height 48
click at [534, 493] on button "SUBMIT" at bounding box center [544, 489] width 102 height 24
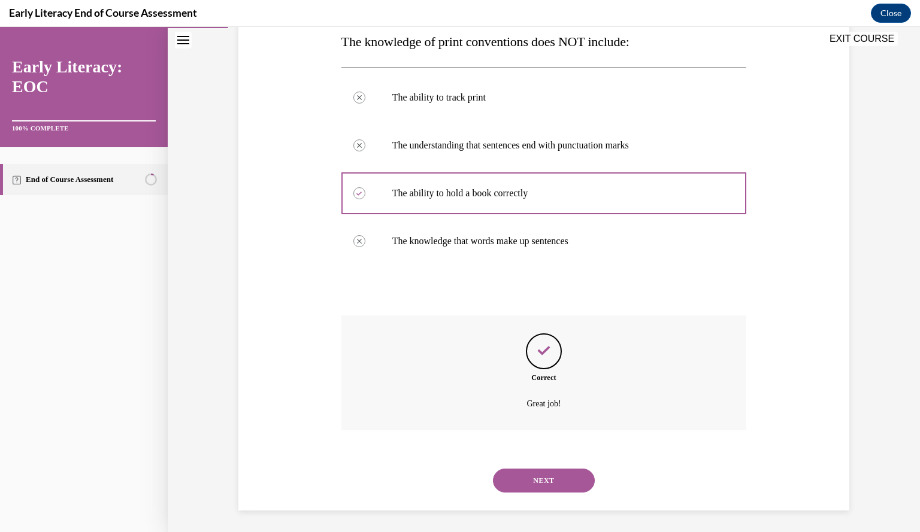
scroll to position [201, 0]
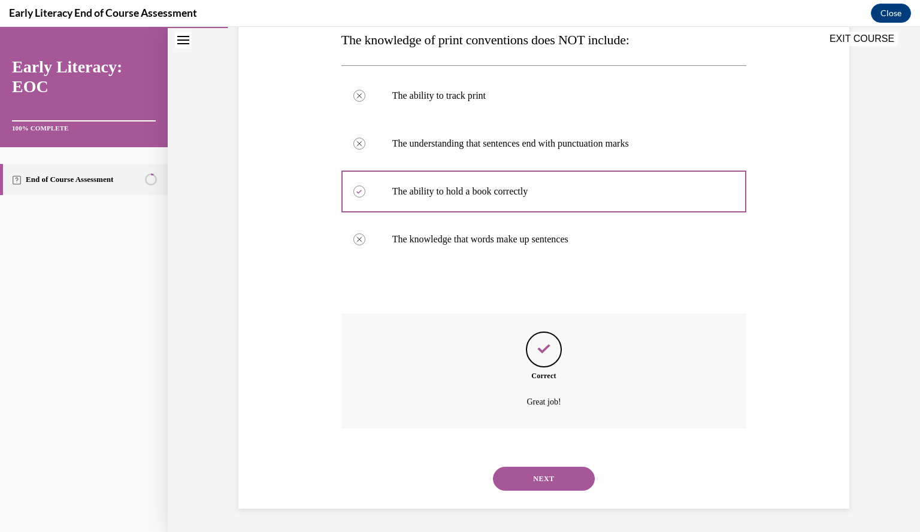
click at [543, 473] on button "NEXT" at bounding box center [544, 479] width 102 height 24
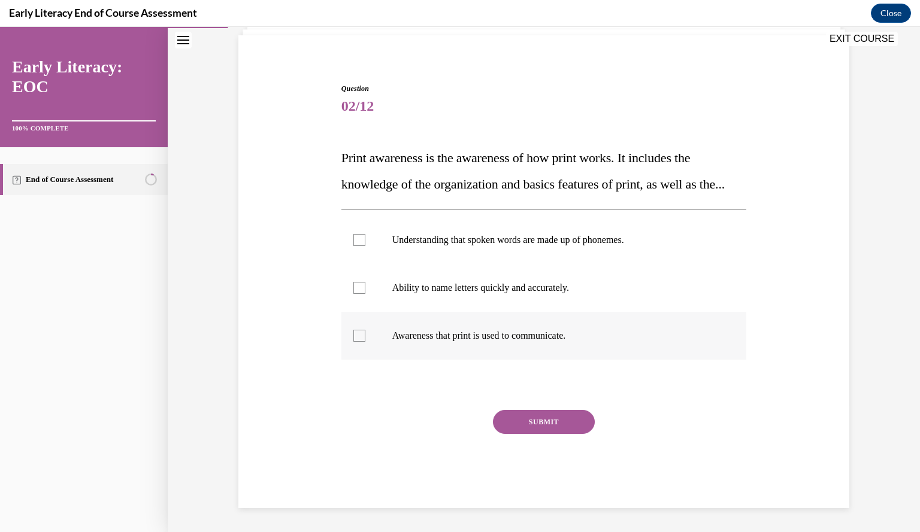
click at [360, 335] on div at bounding box center [359, 336] width 12 height 12
click at [561, 425] on button "SUBMIT" at bounding box center [544, 422] width 102 height 24
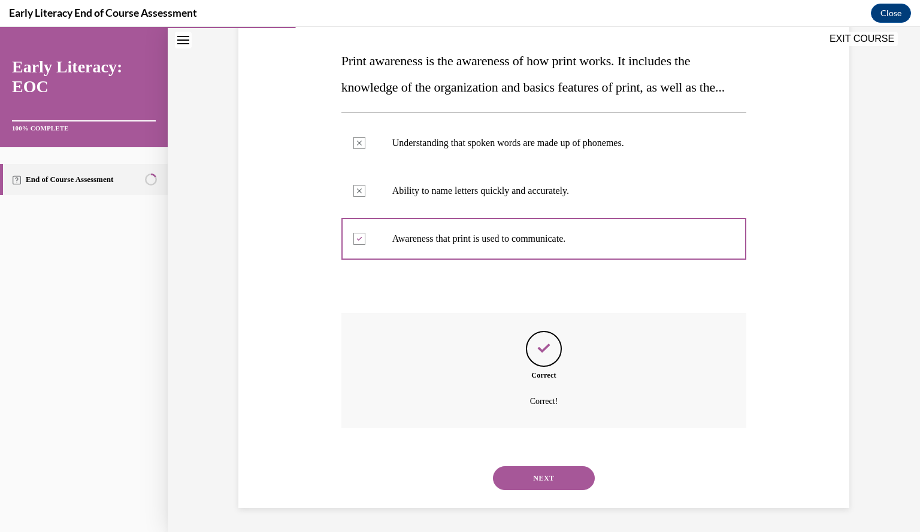
scroll to position [206, 0]
click at [551, 477] on button "NEXT" at bounding box center [544, 479] width 102 height 24
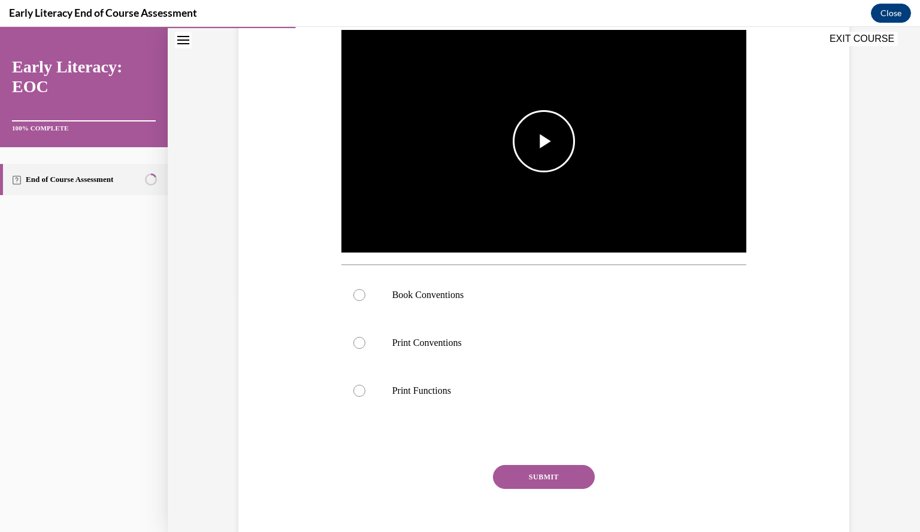
scroll to position [248, 0]
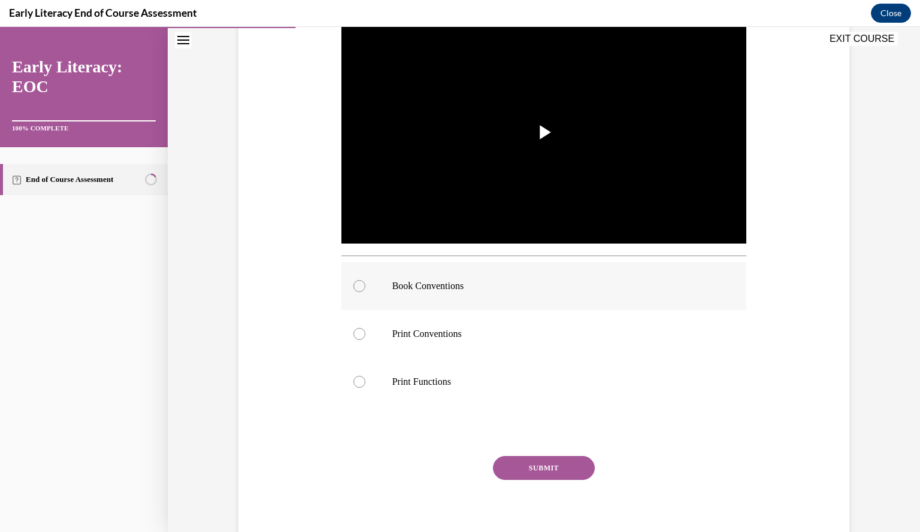
click at [357, 290] on div at bounding box center [359, 286] width 12 height 12
click at [531, 471] on button "SUBMIT" at bounding box center [544, 468] width 102 height 24
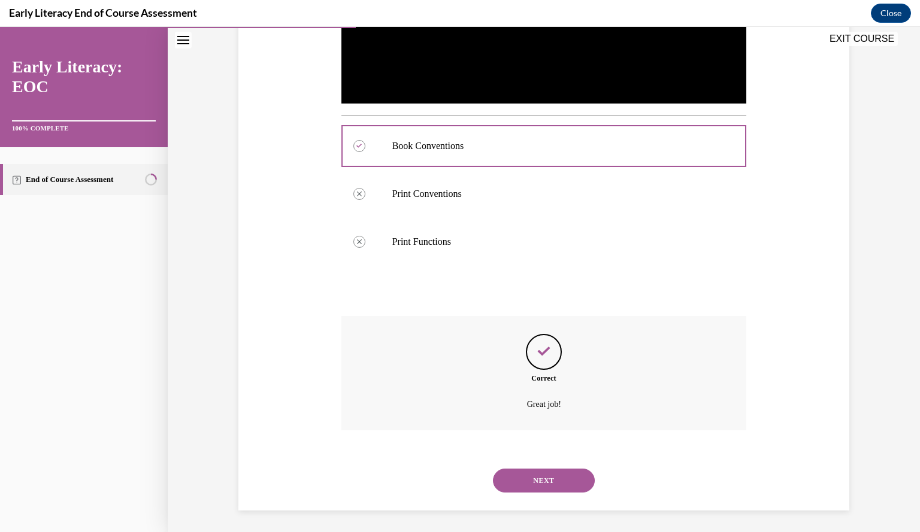
scroll to position [390, 0]
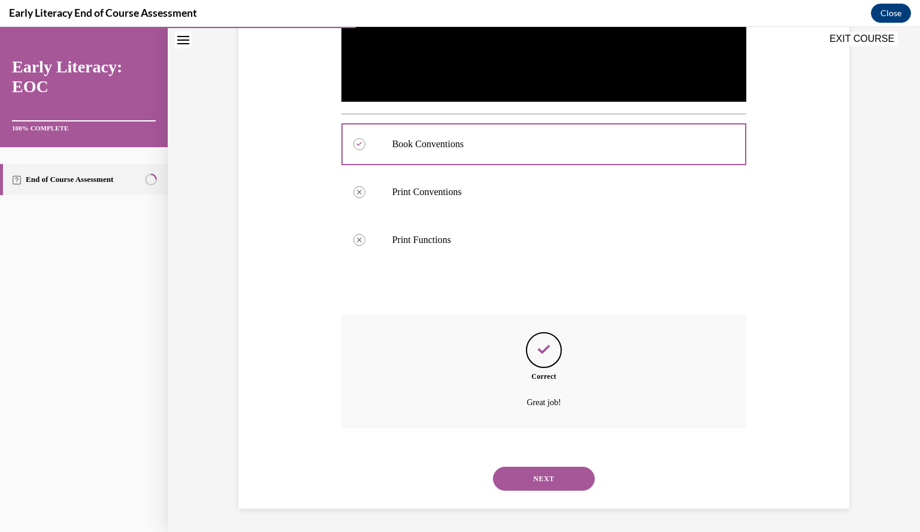
click at [532, 479] on button "NEXT" at bounding box center [544, 479] width 102 height 24
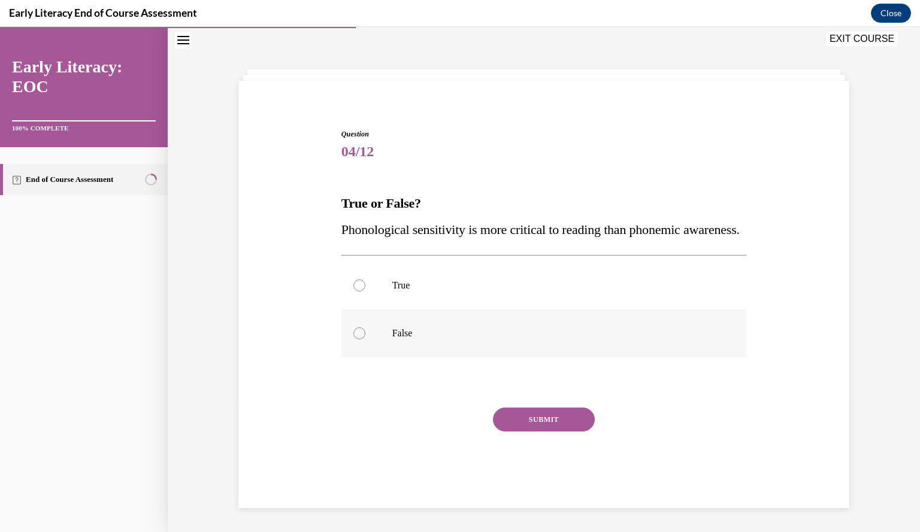
click at [355, 337] on div at bounding box center [359, 334] width 12 height 12
click at [523, 417] on button "SUBMIT" at bounding box center [544, 420] width 102 height 24
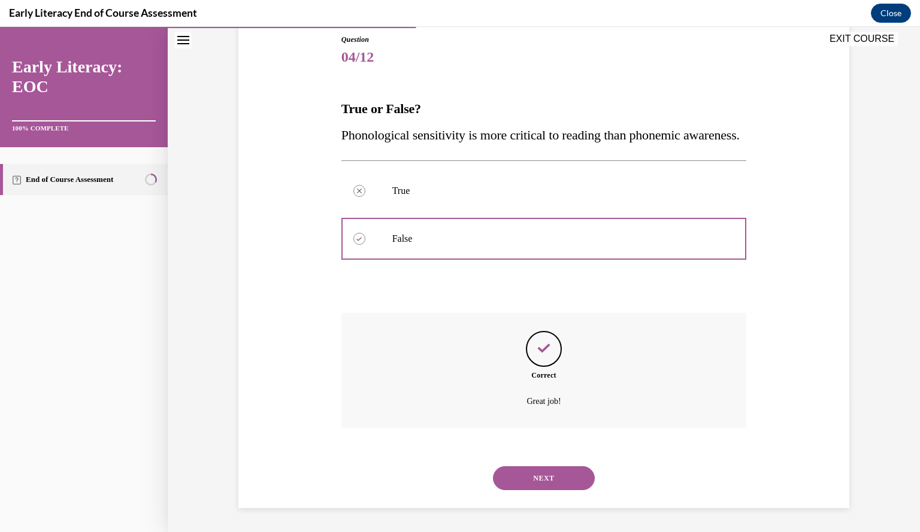
scroll to position [158, 0]
click at [540, 479] on button "NEXT" at bounding box center [544, 479] width 102 height 24
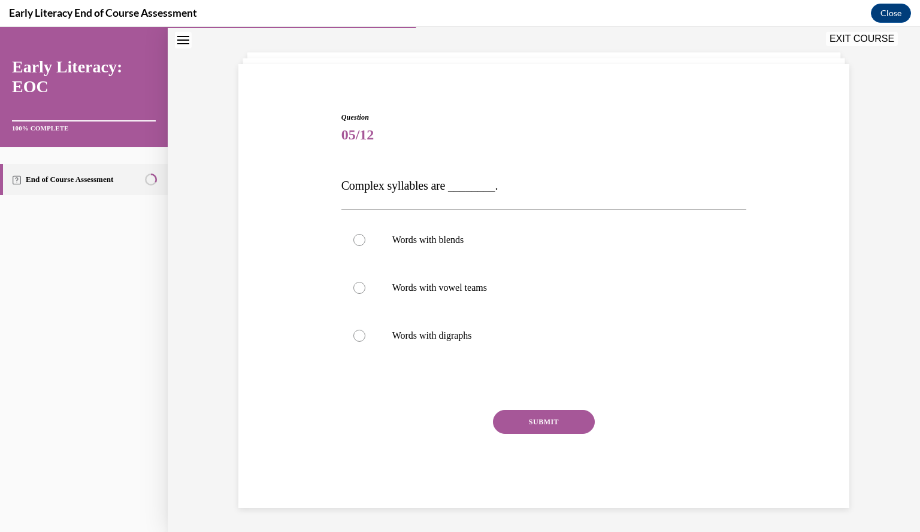
scroll to position [54, 0]
click at [358, 234] on div at bounding box center [543, 241] width 405 height 48
click at [534, 417] on button "SUBMIT" at bounding box center [544, 423] width 102 height 24
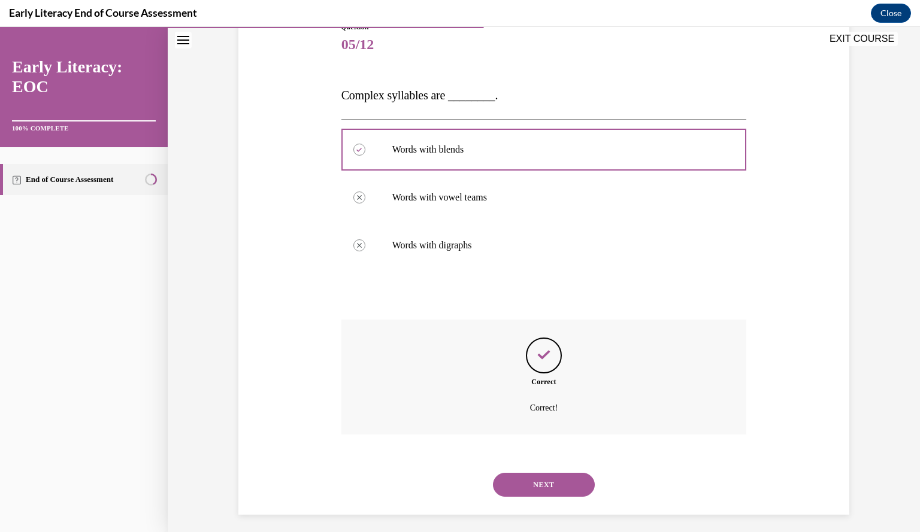
scroll to position [151, 0]
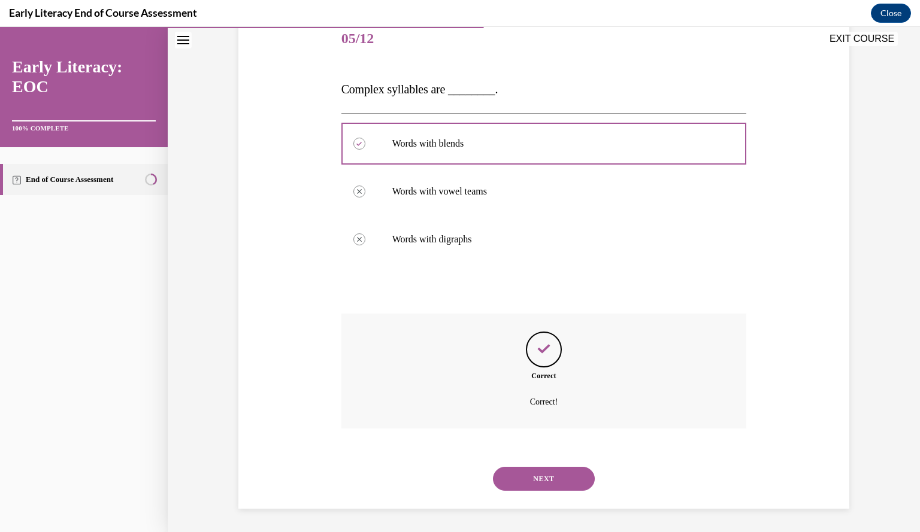
click at [538, 486] on button "NEXT" at bounding box center [544, 479] width 102 height 24
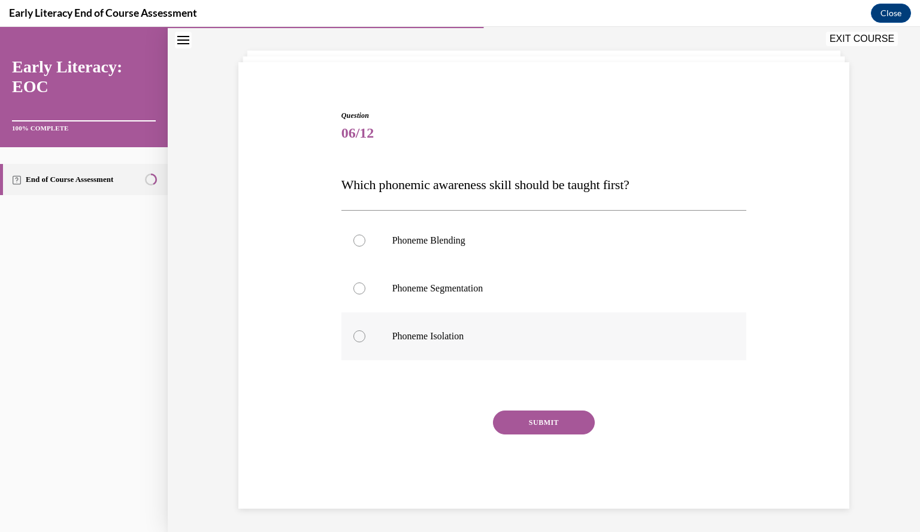
click at [363, 335] on div at bounding box center [543, 337] width 405 height 48
drag, startPoint x: 558, startPoint y: 423, endPoint x: 514, endPoint y: 422, distance: 44.3
click at [514, 422] on button "SUBMIT" at bounding box center [544, 423] width 102 height 24
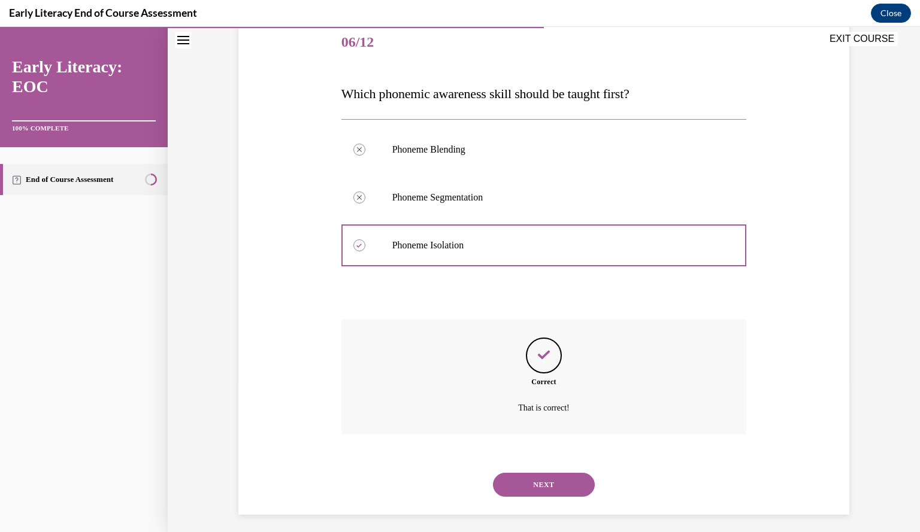
scroll to position [153, 0]
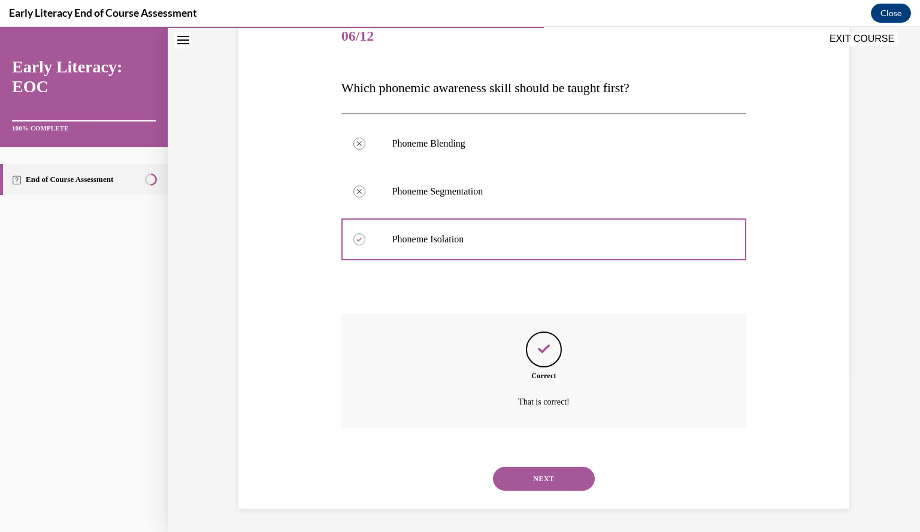
click at [527, 476] on button "NEXT" at bounding box center [544, 479] width 102 height 24
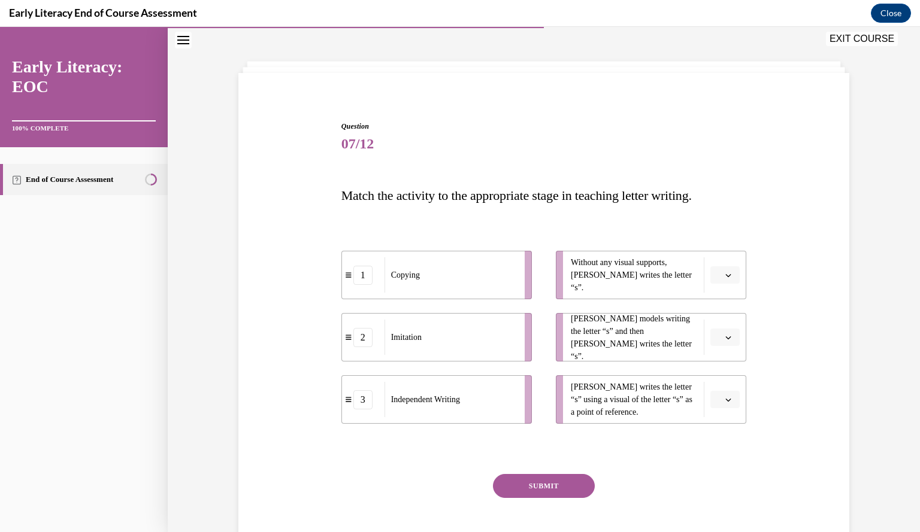
scroll to position [65, 0]
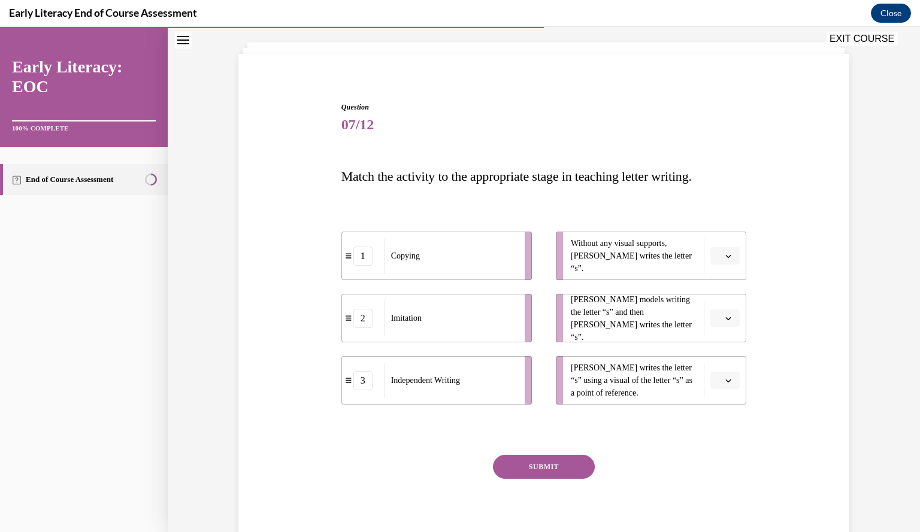
click at [726, 258] on icon "button" at bounding box center [728, 256] width 6 height 6
click at [725, 358] on div "3" at bounding box center [718, 355] width 29 height 24
click at [725, 317] on icon "button" at bounding box center [728, 319] width 6 height 6
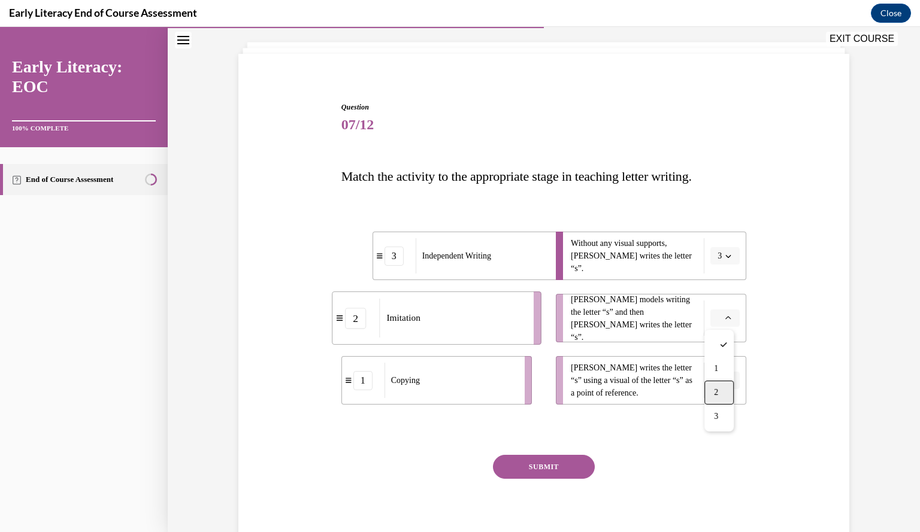
click at [720, 388] on div "2" at bounding box center [718, 393] width 29 height 24
click at [726, 378] on icon "button" at bounding box center [728, 381] width 6 height 6
click at [718, 430] on span "1" at bounding box center [716, 431] width 4 height 10
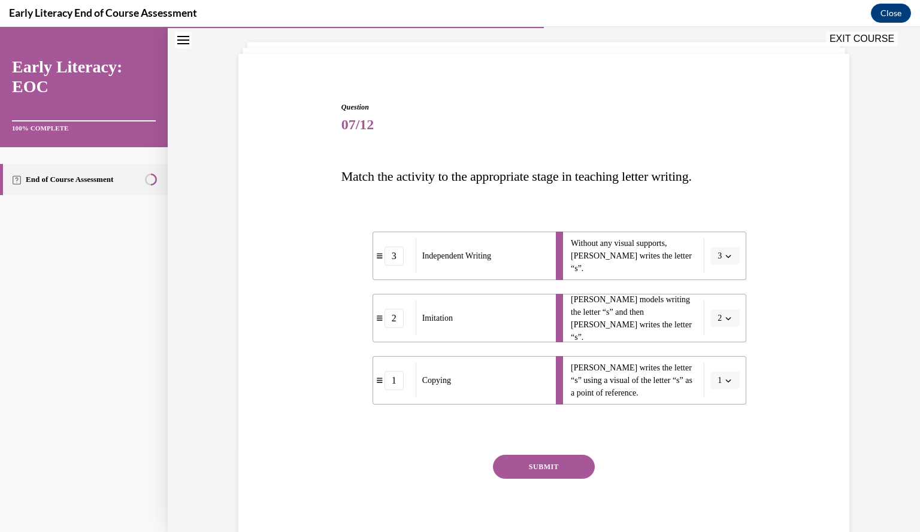
click at [552, 462] on button "SUBMIT" at bounding box center [544, 467] width 102 height 24
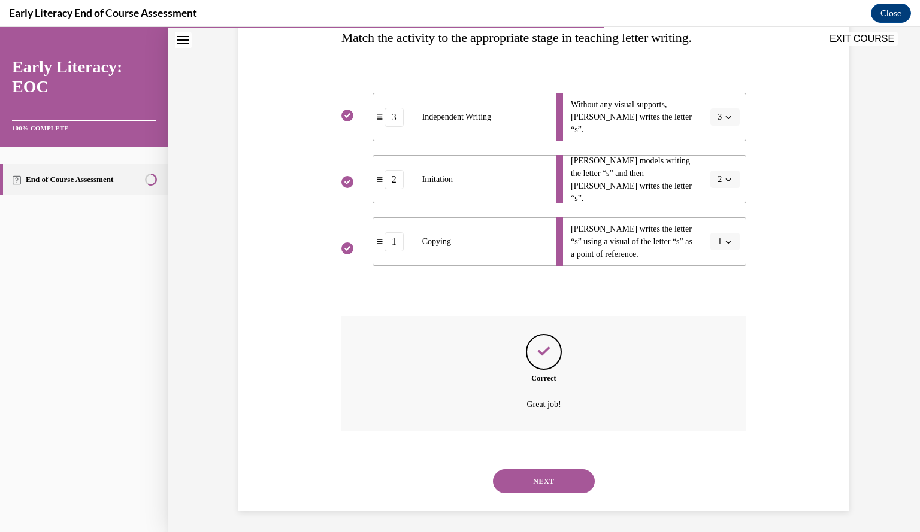
scroll to position [206, 0]
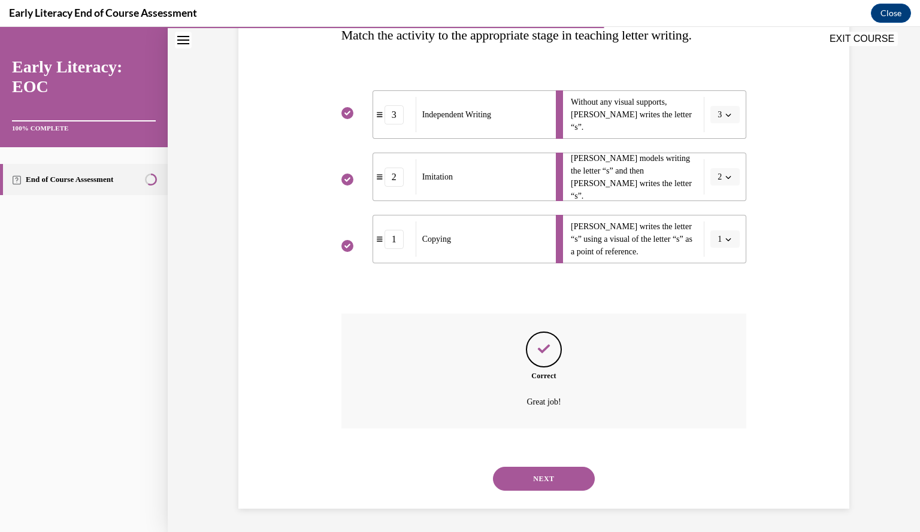
click at [544, 483] on button "NEXT" at bounding box center [544, 479] width 102 height 24
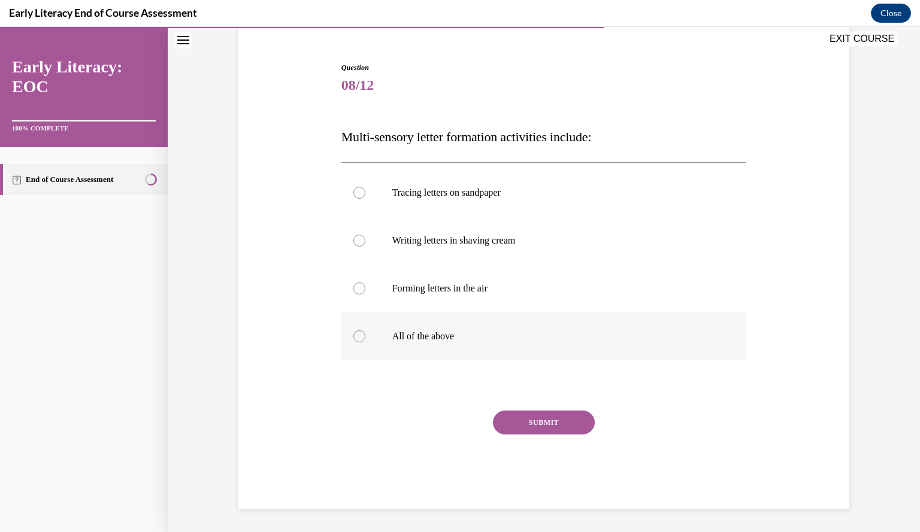
click at [357, 332] on div at bounding box center [359, 337] width 12 height 12
drag, startPoint x: 514, startPoint y: 422, endPoint x: 503, endPoint y: 423, distance: 10.8
click at [503, 423] on button "SUBMIT" at bounding box center [544, 423] width 102 height 24
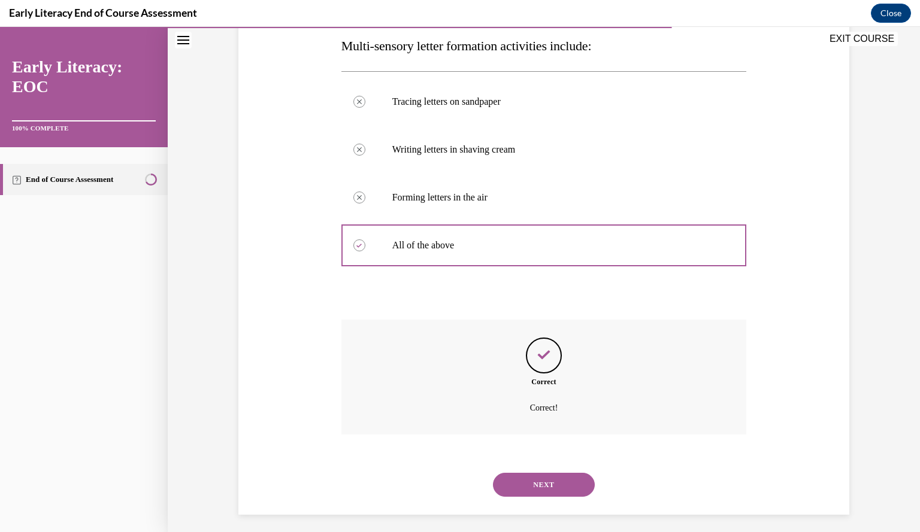
scroll to position [201, 0]
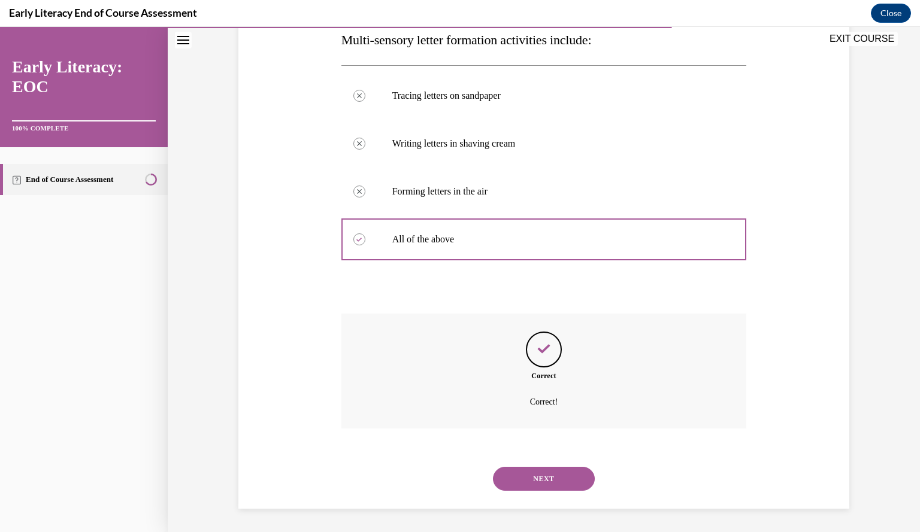
click at [528, 485] on button "NEXT" at bounding box center [544, 479] width 102 height 24
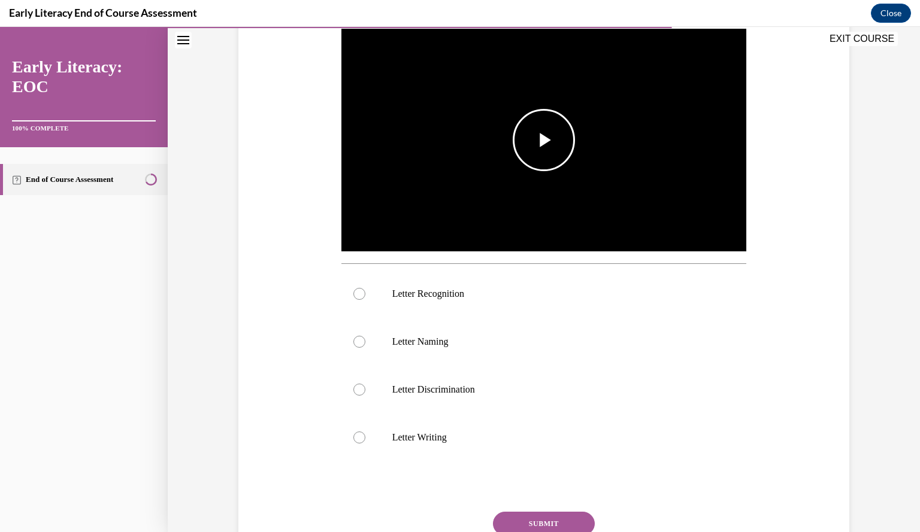
scroll to position [241, 0]
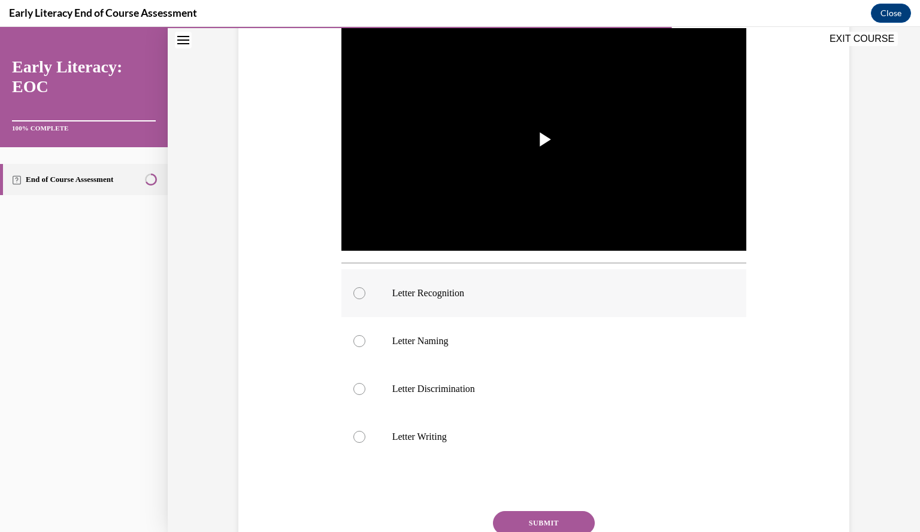
click at [359, 288] on div at bounding box center [543, 294] width 405 height 48
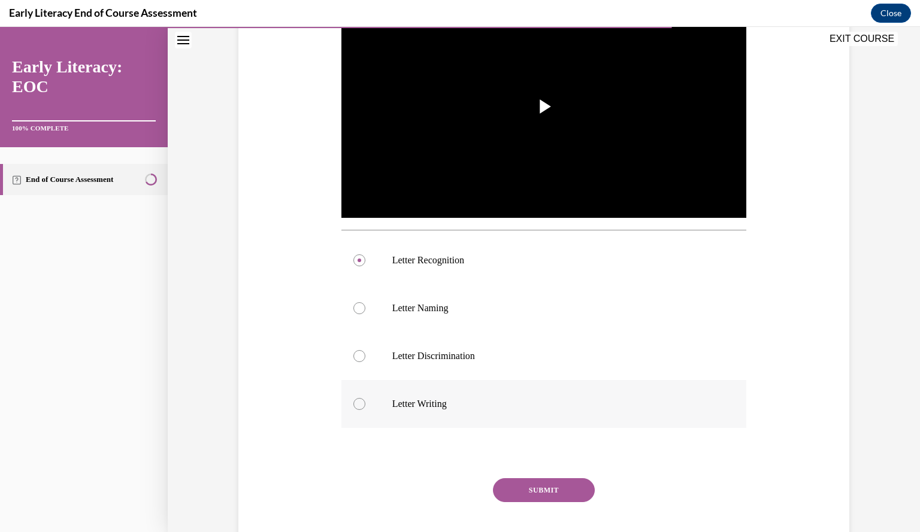
scroll to position [274, 0]
click at [525, 487] on button "SUBMIT" at bounding box center [544, 490] width 102 height 24
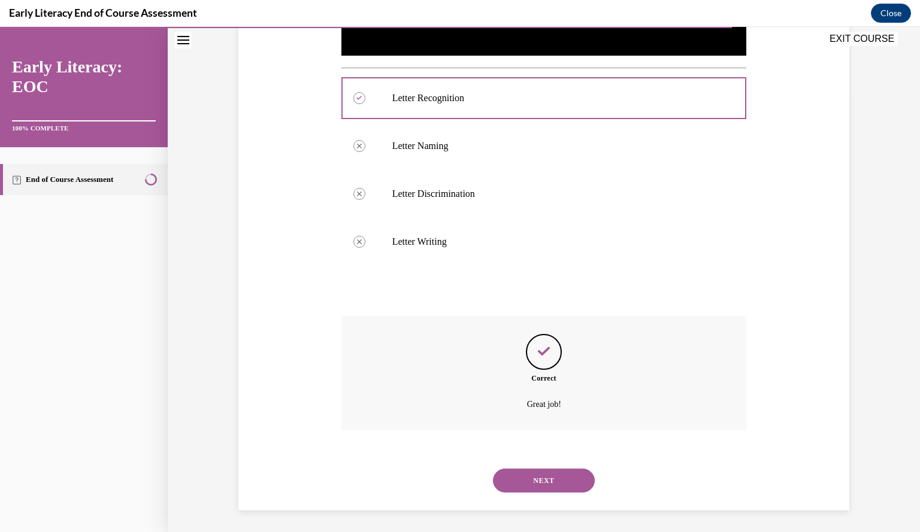
scroll to position [438, 0]
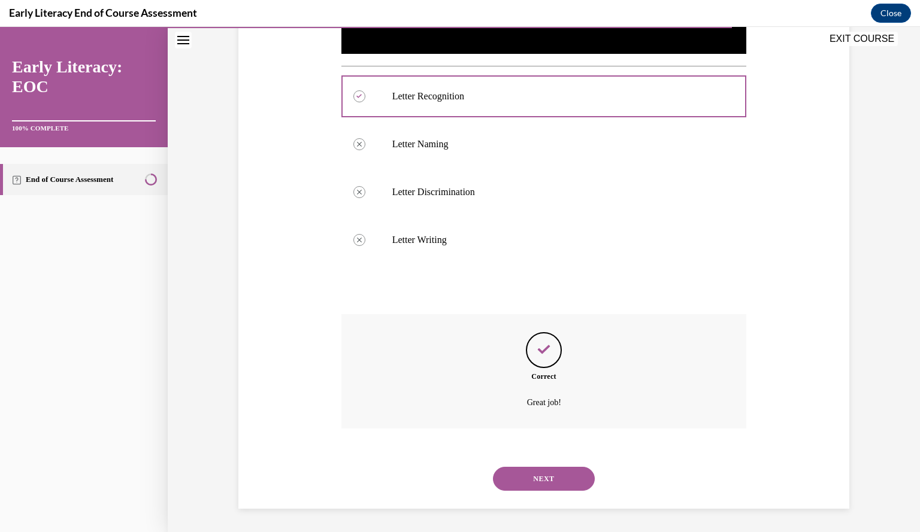
click at [525, 487] on button "NEXT" at bounding box center [544, 479] width 102 height 24
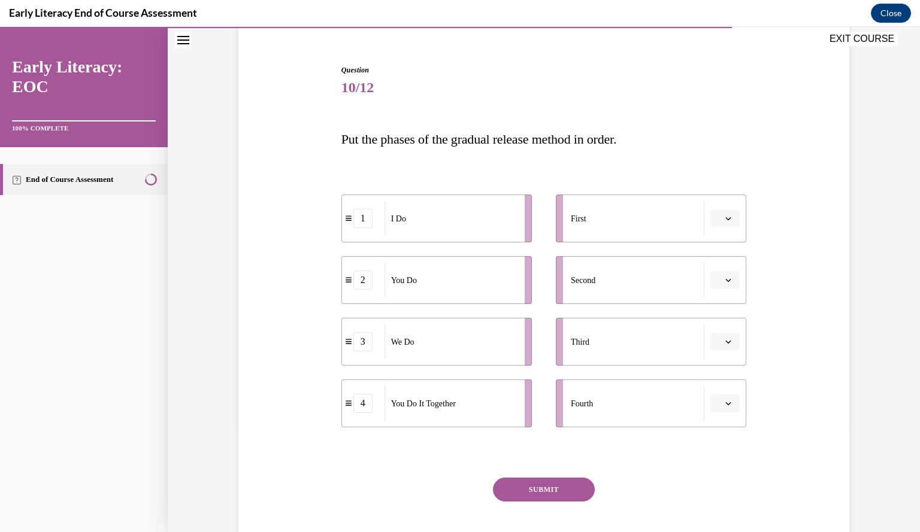
scroll to position [101, 0]
click at [529, 487] on button "SUBMIT" at bounding box center [544, 491] width 102 height 24
click at [726, 219] on icon "button" at bounding box center [728, 219] width 5 height 3
drag, startPoint x: 722, startPoint y: 267, endPoint x: 711, endPoint y: 271, distance: 12.1
click at [711, 271] on div "1" at bounding box center [718, 270] width 29 height 24
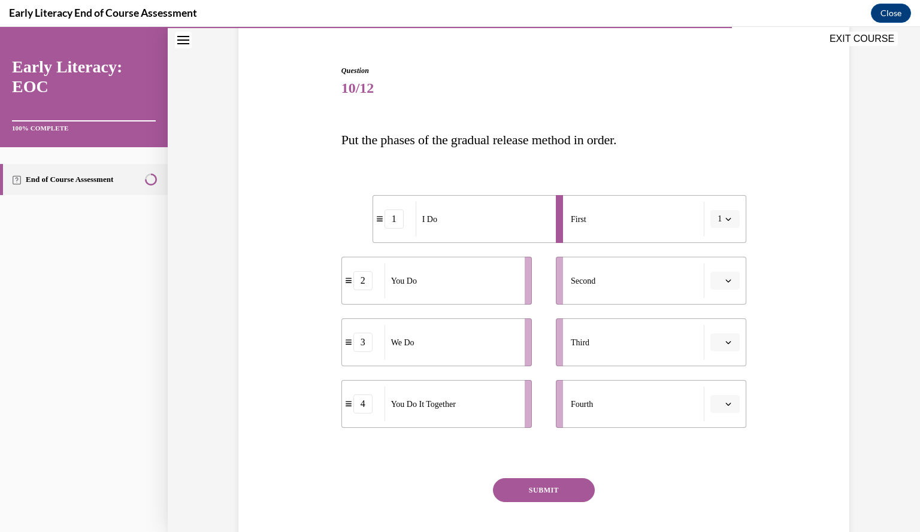
click at [727, 282] on icon "button" at bounding box center [728, 281] width 6 height 6
click at [719, 347] on div "2" at bounding box center [718, 355] width 29 height 24
click at [725, 404] on icon "button" at bounding box center [728, 404] width 6 height 6
click at [720, 358] on div "3" at bounding box center [718, 353] width 29 height 24
click at [726, 342] on icon "button" at bounding box center [728, 342] width 5 height 3
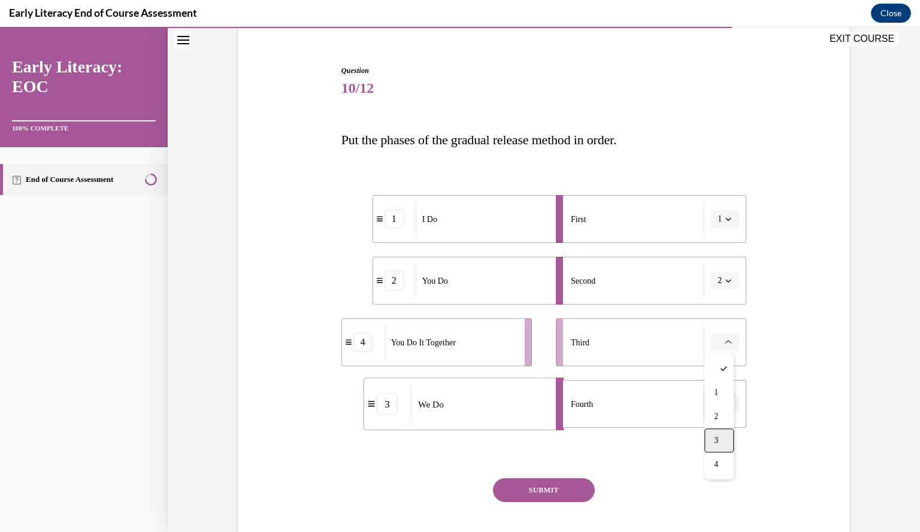
click at [722, 437] on div "3" at bounding box center [718, 441] width 29 height 24
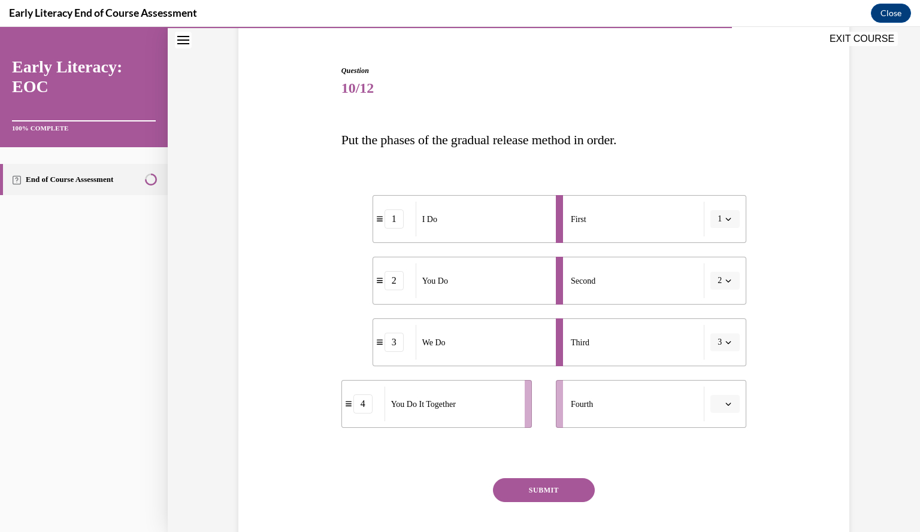
click at [725, 340] on icon "button" at bounding box center [728, 343] width 6 height 6
click at [718, 458] on div "4" at bounding box center [716, 465] width 29 height 24
click at [725, 402] on icon "button" at bounding box center [728, 404] width 6 height 6
click at [729, 332] on div "2" at bounding box center [718, 329] width 29 height 24
click at [725, 277] on span "button" at bounding box center [728, 281] width 8 height 8
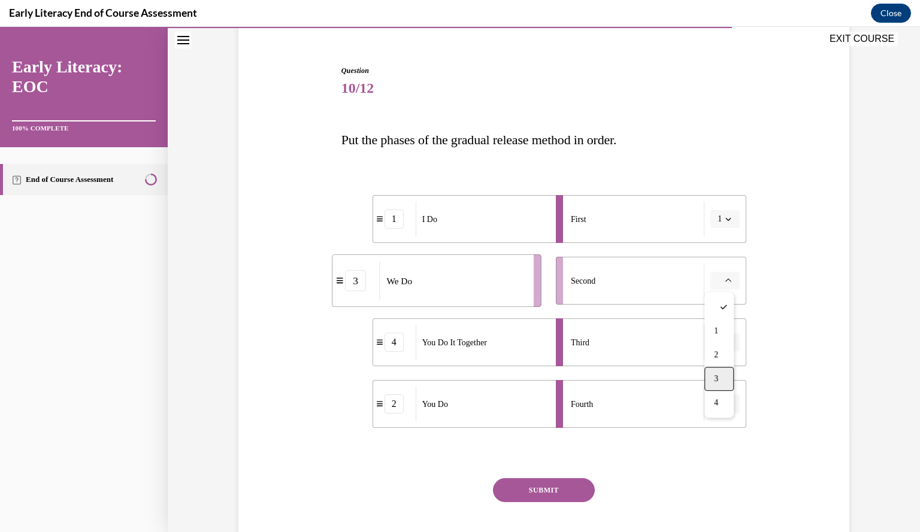
click at [724, 386] on div "3" at bounding box center [718, 379] width 29 height 24
click at [549, 491] on button "SUBMIT" at bounding box center [544, 491] width 102 height 24
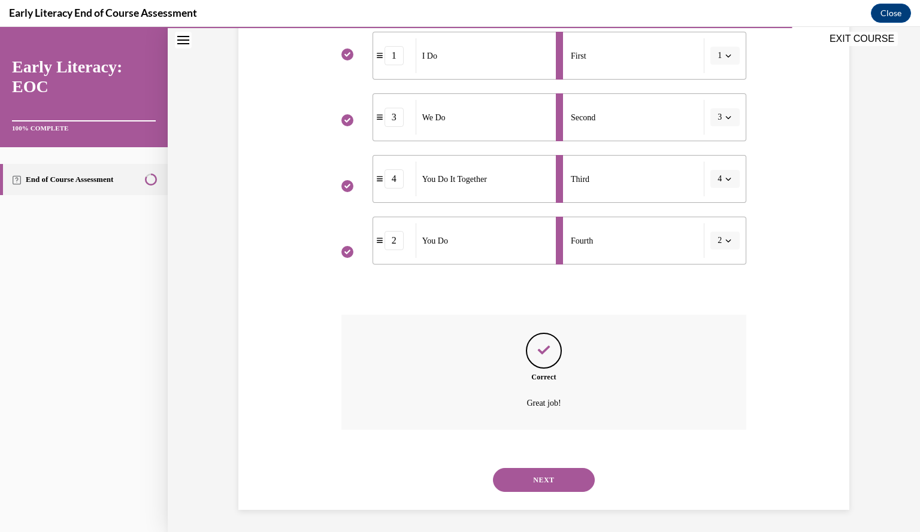
scroll to position [266, 0]
click at [549, 489] on button "NEXT" at bounding box center [544, 479] width 102 height 24
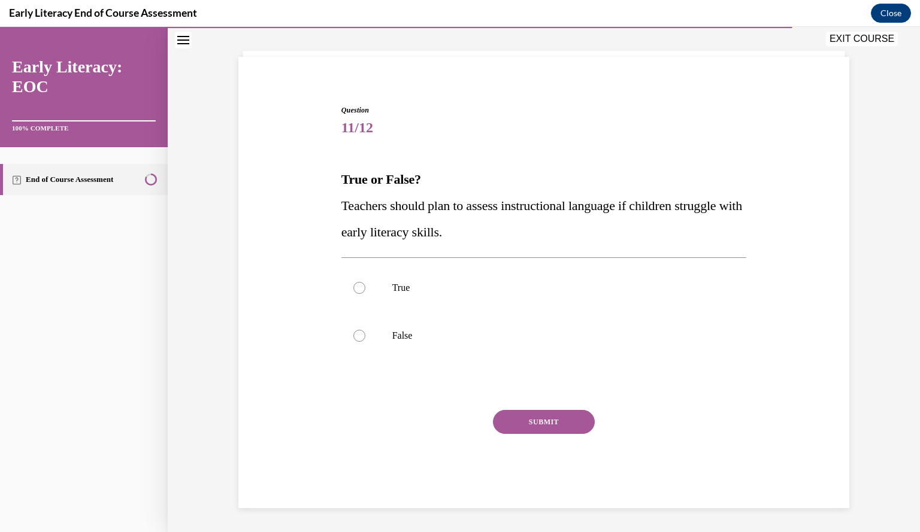
scroll to position [61, 0]
click at [355, 287] on div at bounding box center [359, 289] width 12 height 12
click at [555, 428] on button "SUBMIT" at bounding box center [544, 423] width 102 height 24
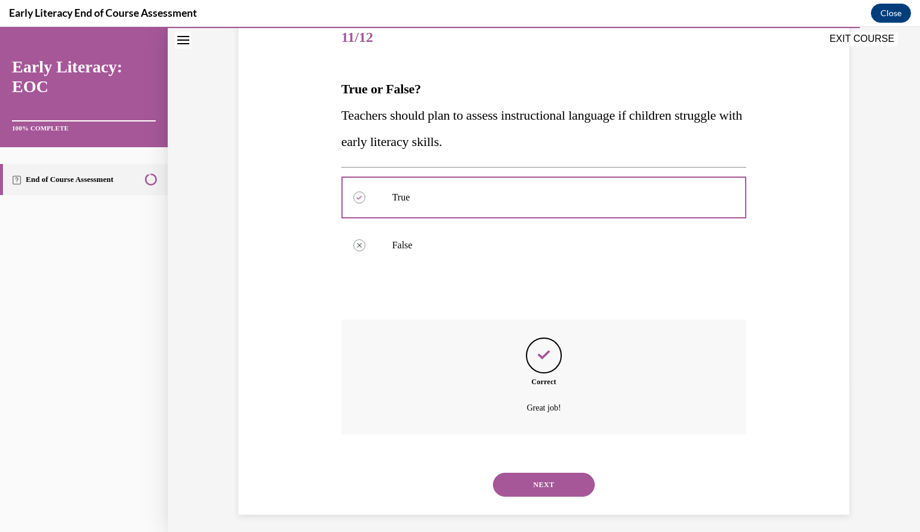
scroll to position [158, 0]
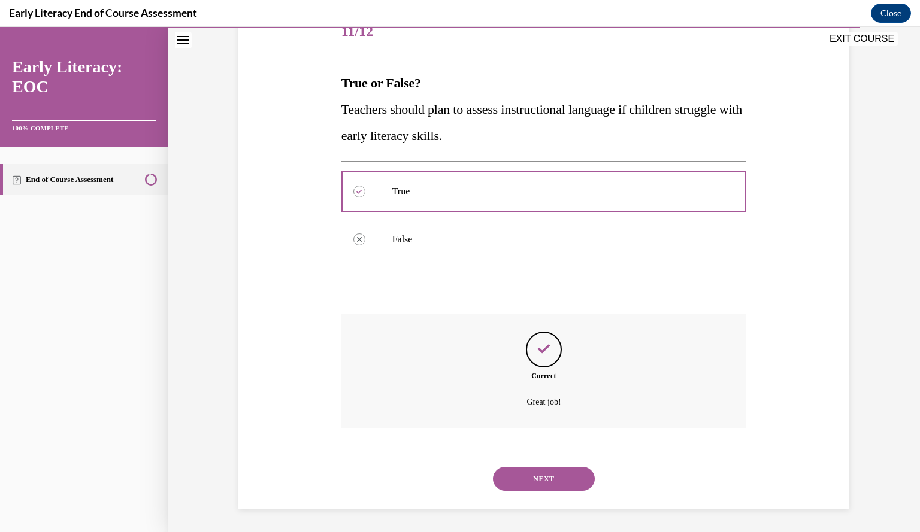
click at [557, 481] on button "NEXT" at bounding box center [544, 479] width 102 height 24
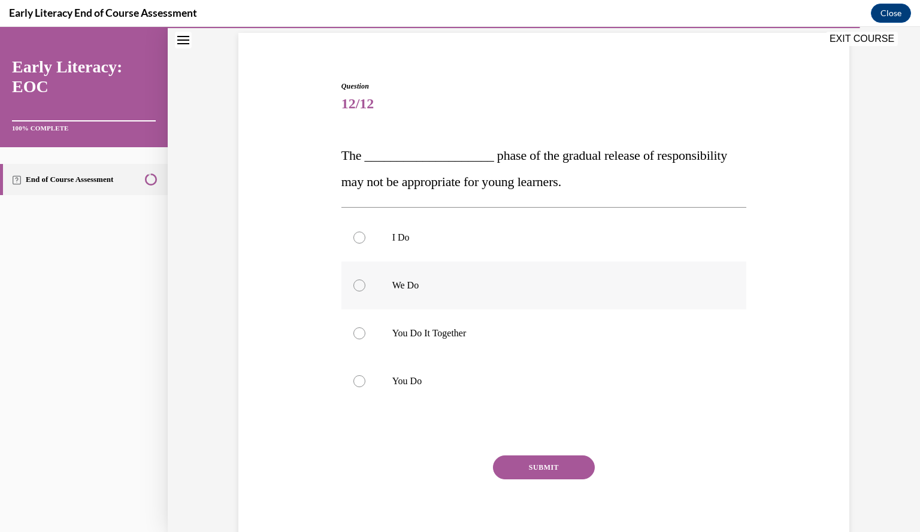
scroll to position [131, 0]
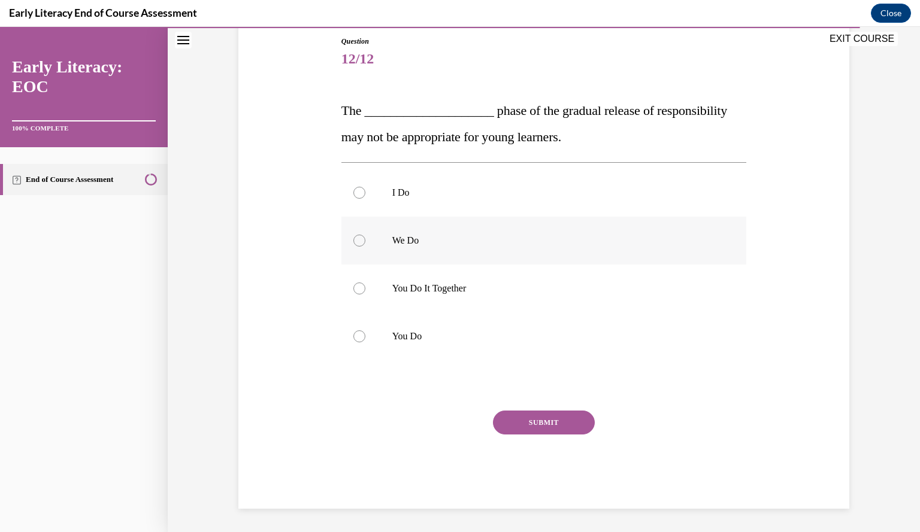
click at [357, 240] on div at bounding box center [359, 241] width 12 height 12
click at [543, 416] on button "SUBMIT" at bounding box center [544, 423] width 102 height 24
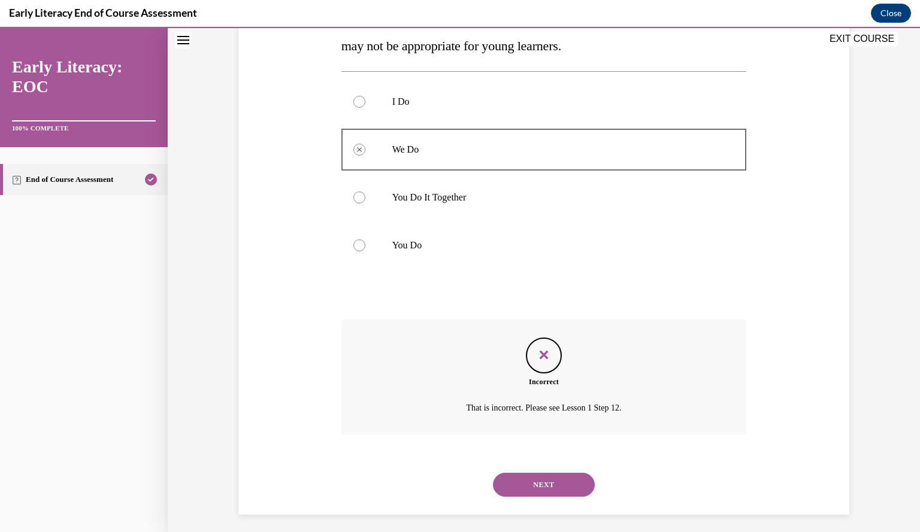
scroll to position [228, 0]
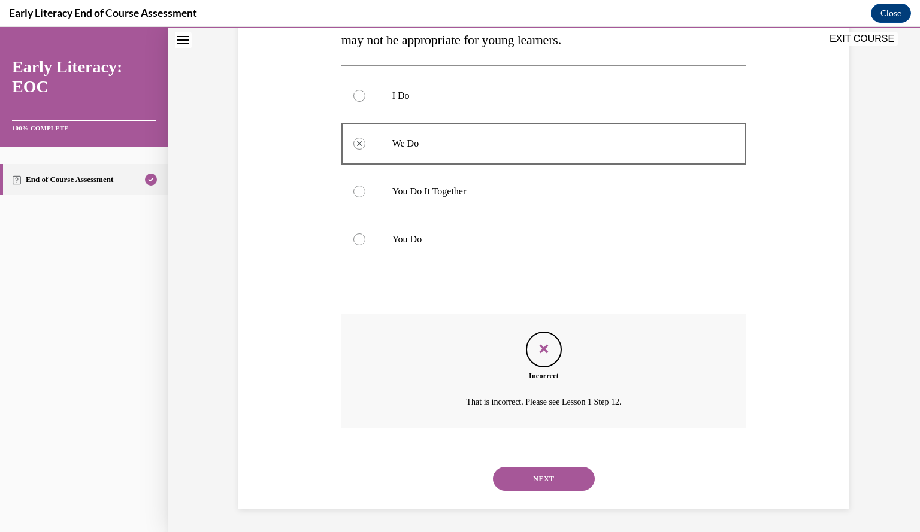
click at [535, 480] on button "NEXT" at bounding box center [544, 479] width 102 height 24
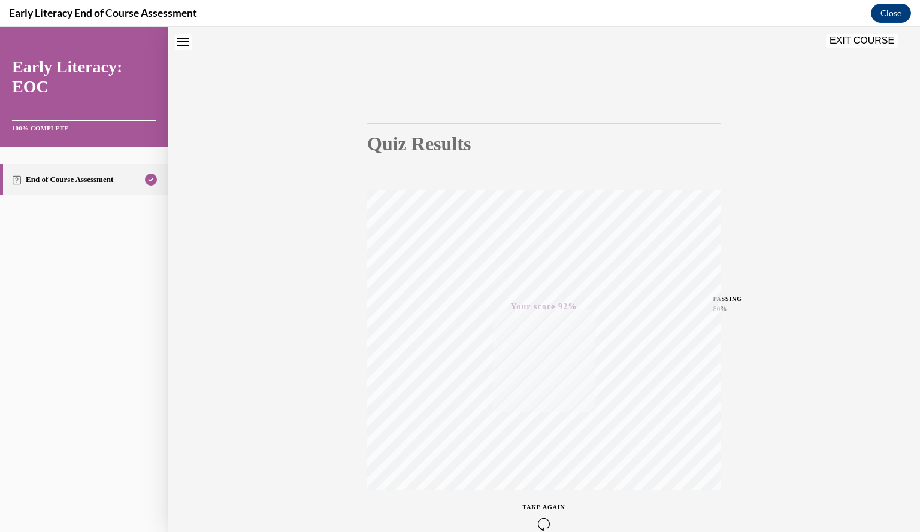
scroll to position [108, 0]
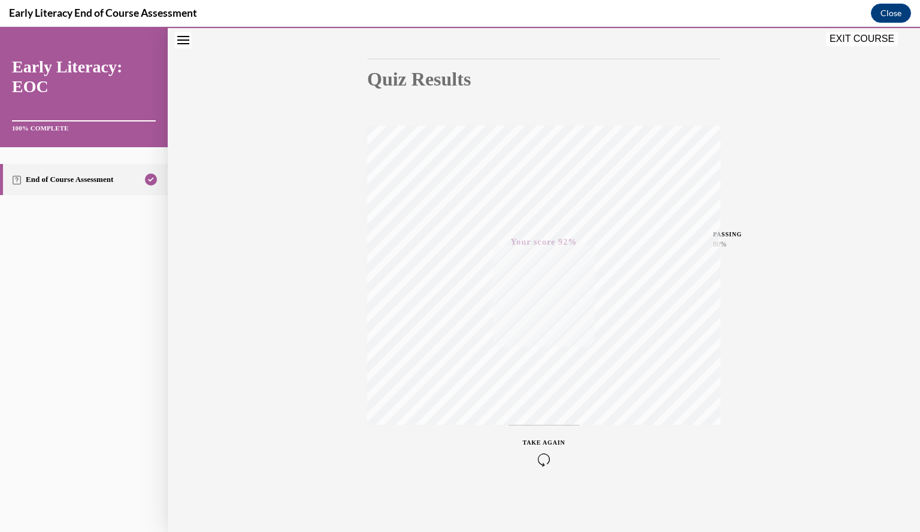
click at [862, 38] on button "EXIT COURSE" at bounding box center [862, 39] width 72 height 14
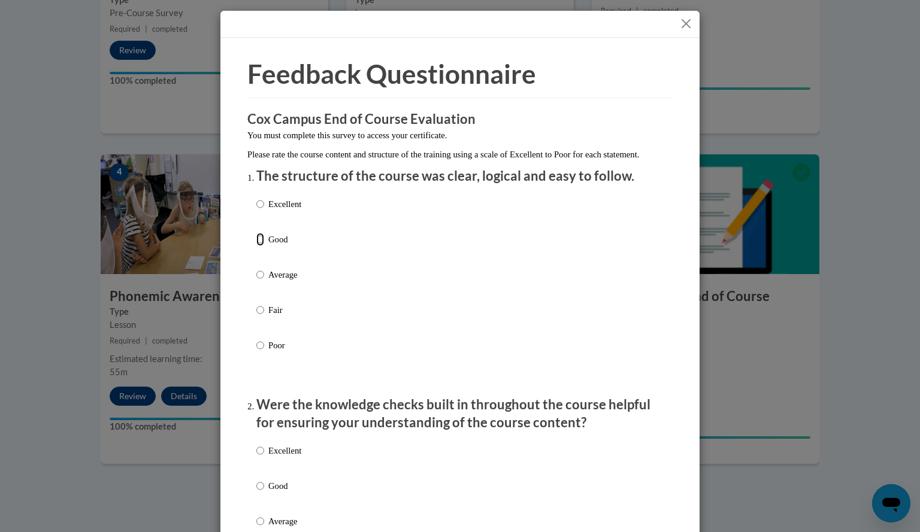
click at [256, 246] on input "Good" at bounding box center [260, 239] width 8 height 13
radio input "true"
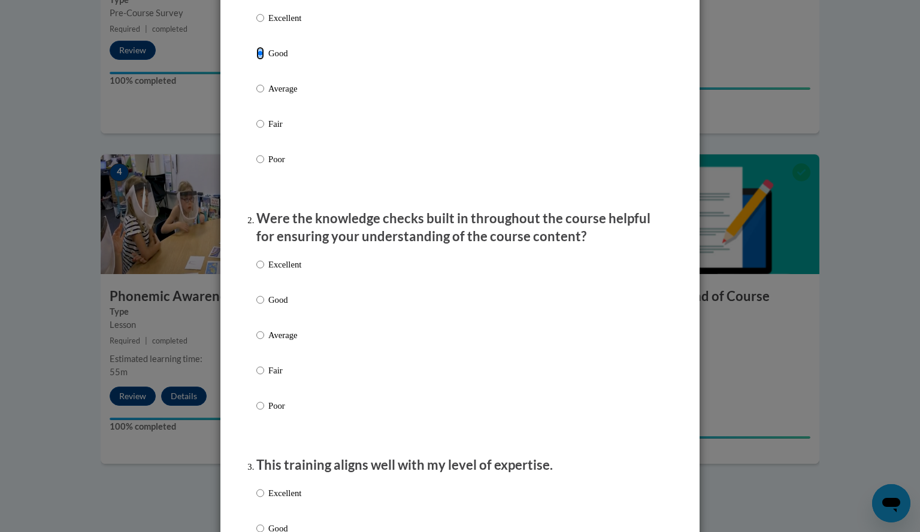
scroll to position [187, 0]
click at [256, 306] on input "Good" at bounding box center [260, 299] width 8 height 13
radio input "true"
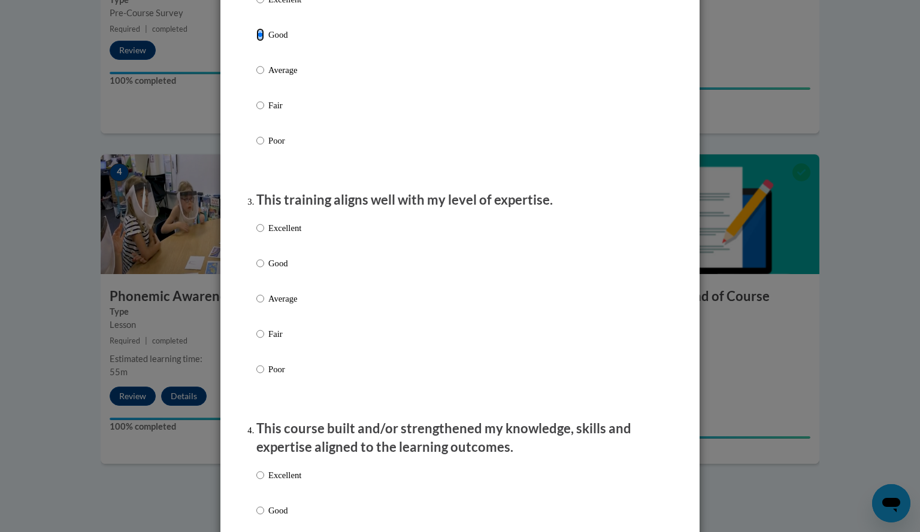
scroll to position [453, 0]
click at [258, 269] on input "Good" at bounding box center [260, 262] width 8 height 13
radio input "true"
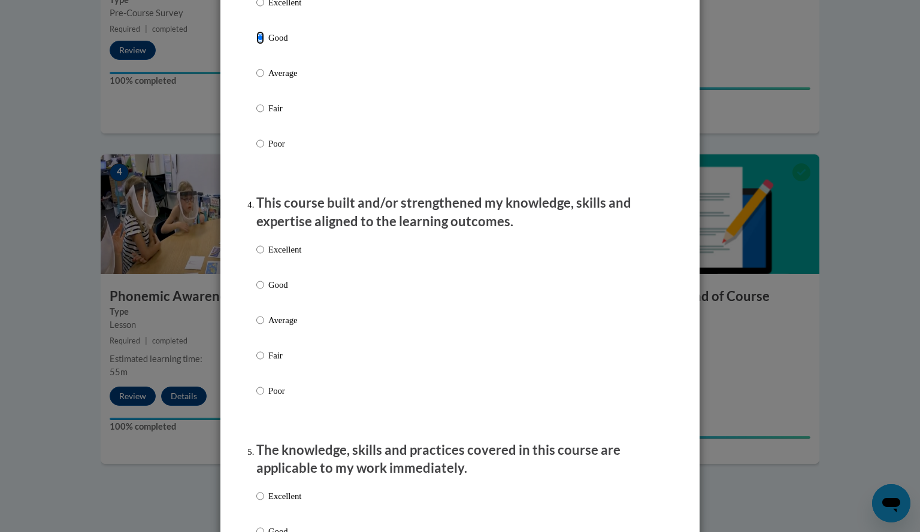
scroll to position [678, 0]
click at [258, 291] on input "Good" at bounding box center [260, 284] width 8 height 13
radio input "true"
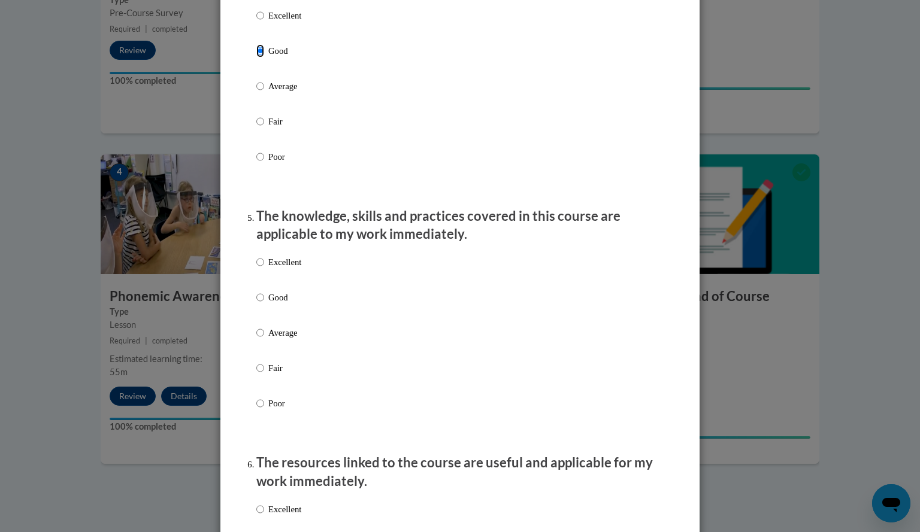
scroll to position [919, 0]
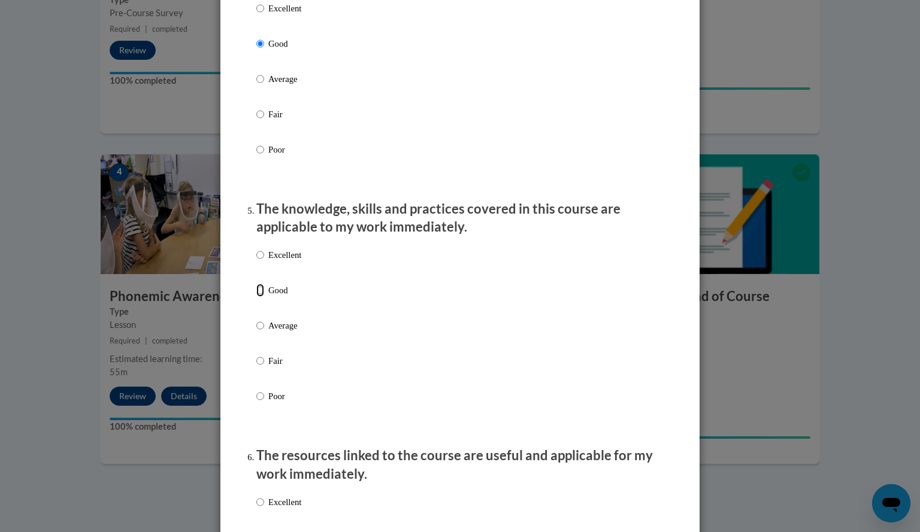
click at [256, 297] on input "Good" at bounding box center [260, 290] width 8 height 13
radio input "true"
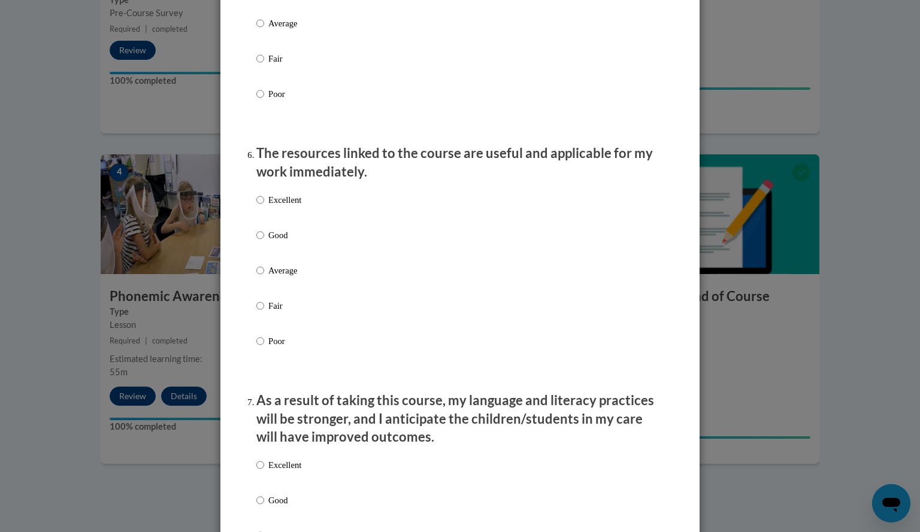
scroll to position [1222, 0]
click at [256, 241] on input "Good" at bounding box center [260, 234] width 8 height 13
radio input "true"
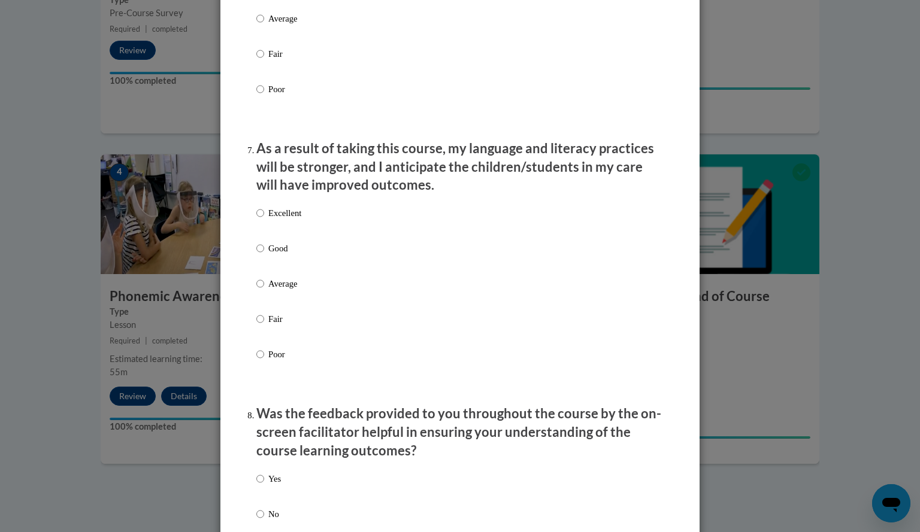
scroll to position [1475, 0]
click at [258, 253] on input "Good" at bounding box center [260, 246] width 8 height 13
radio input "true"
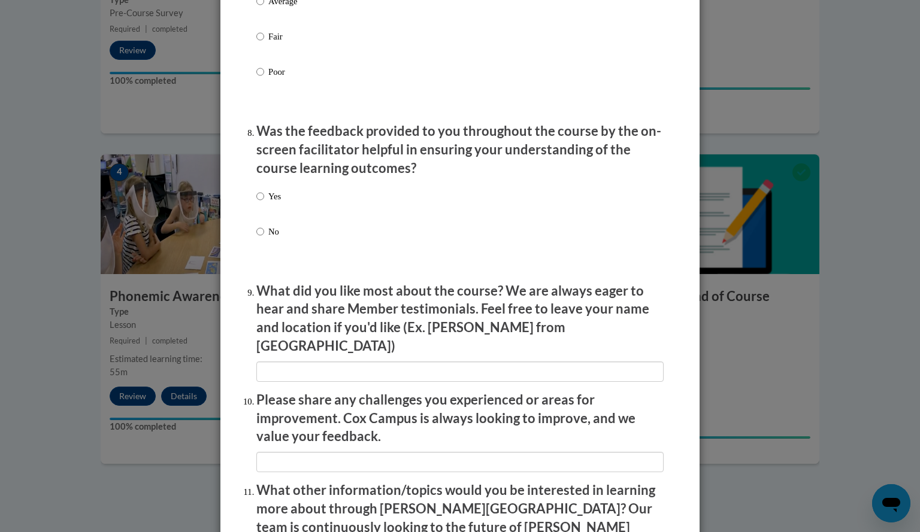
scroll to position [1759, 0]
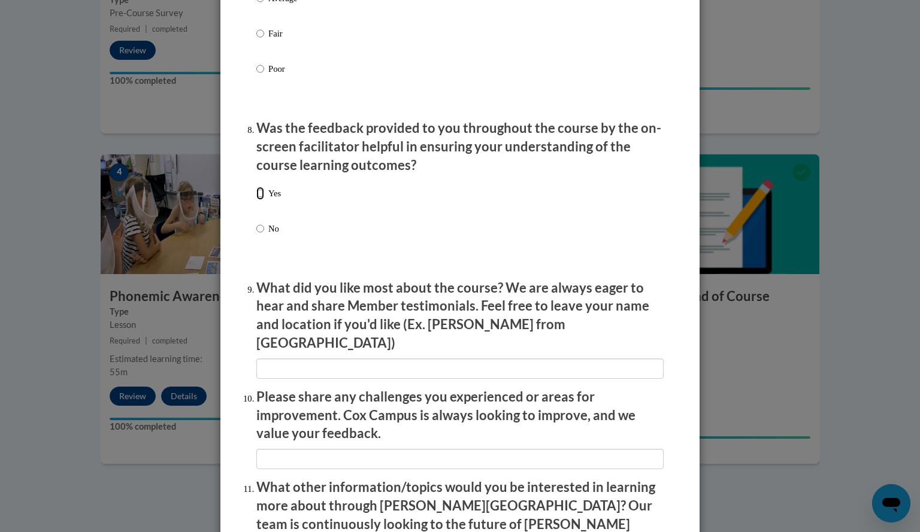
click at [256, 200] on input "Yes" at bounding box center [260, 193] width 8 height 13
radio input "true"
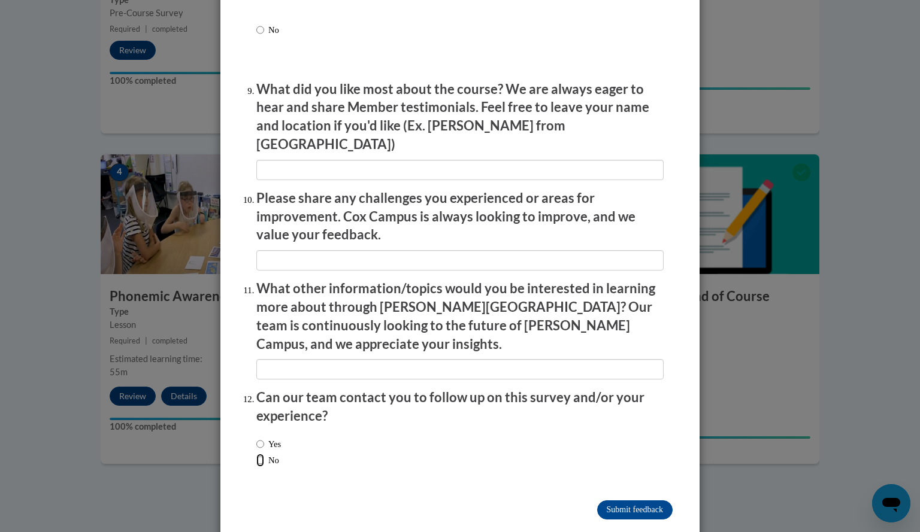
click at [257, 454] on input "No" at bounding box center [260, 460] width 8 height 13
radio input "true"
click at [621, 501] on input "Submit feedback" at bounding box center [634, 510] width 75 height 19
